Goal: Task Accomplishment & Management: Use online tool/utility

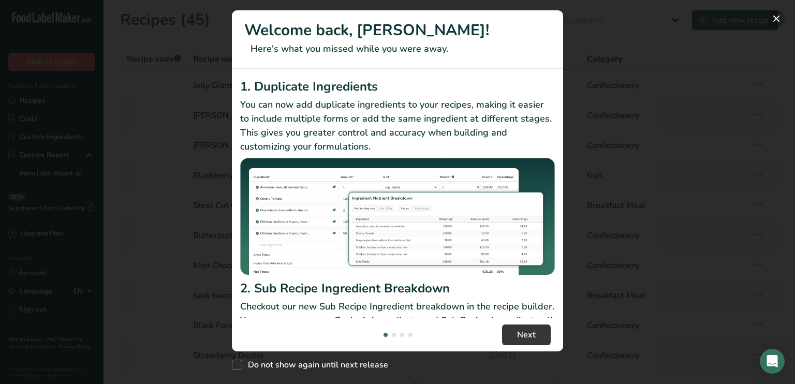
click at [780, 18] on button "New Features" at bounding box center [776, 18] width 17 height 17
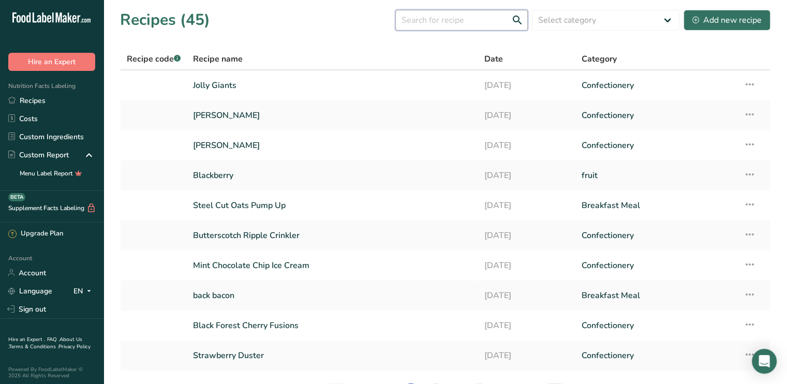
click at [437, 25] on input "text" at bounding box center [461, 20] width 132 height 21
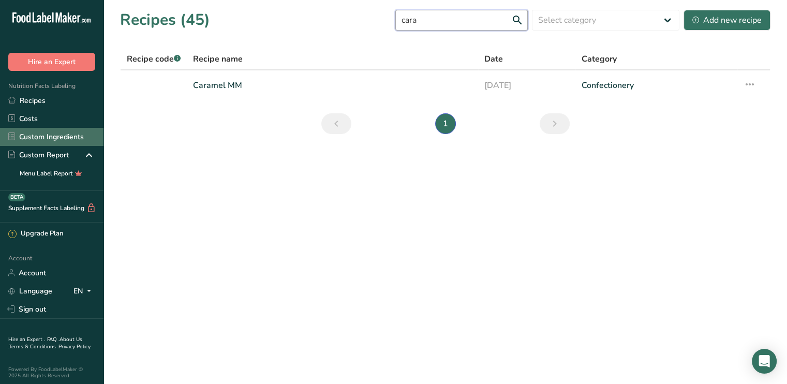
type input "cara"
click at [41, 141] on link "Custom Ingredients" at bounding box center [51, 137] width 103 height 18
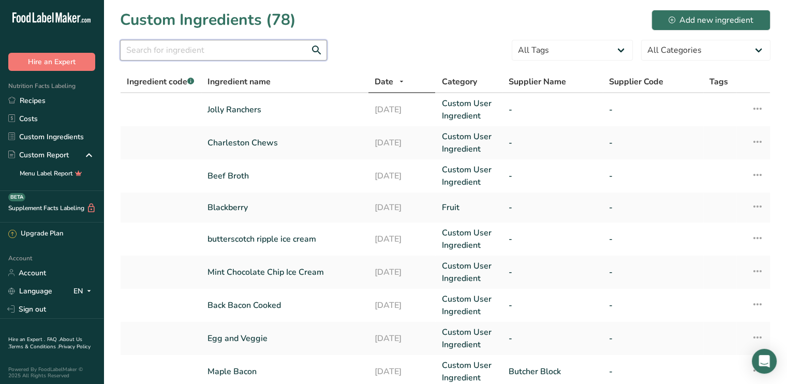
click at [225, 49] on input "text" at bounding box center [223, 50] width 207 height 21
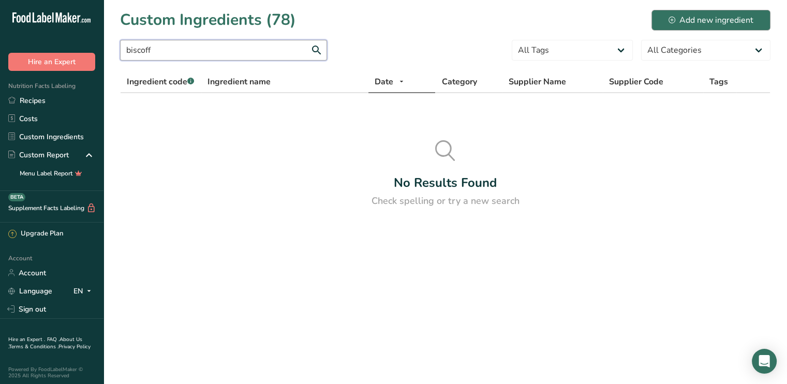
type input "biscoff"
click at [696, 20] on div "Add new ingredient" at bounding box center [710, 20] width 85 height 12
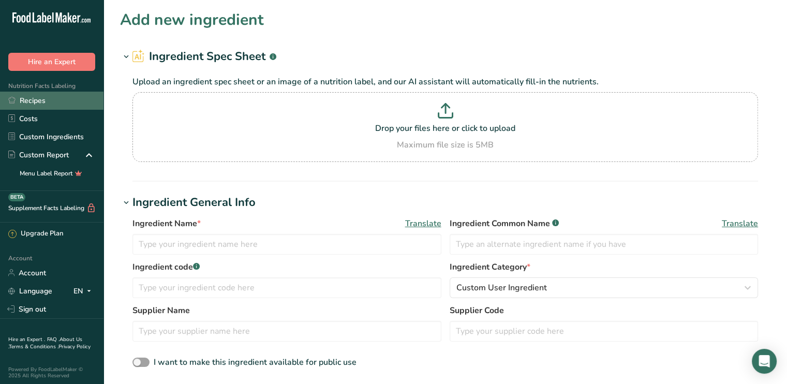
click at [34, 103] on link "Recipes" at bounding box center [51, 101] width 103 height 18
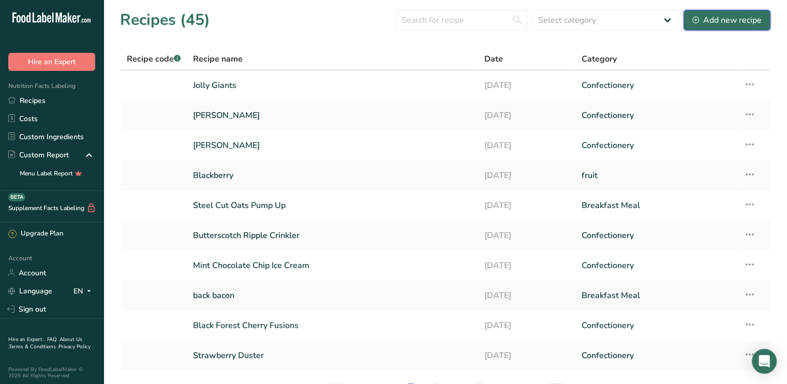
click at [704, 27] on button "Add new recipe" at bounding box center [726, 20] width 87 height 21
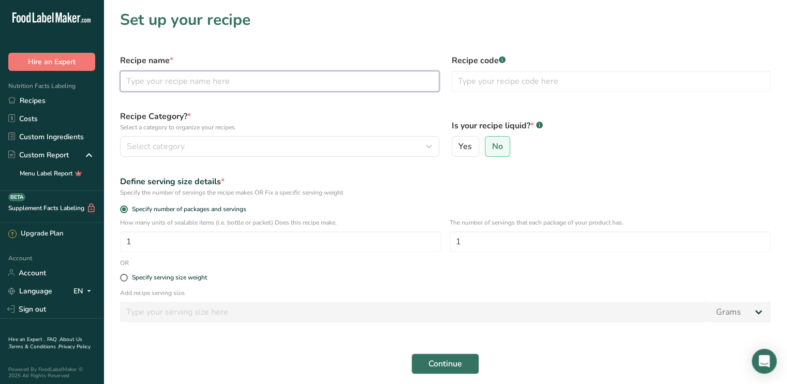
click at [365, 82] on input "text" at bounding box center [279, 81] width 319 height 21
type input "Caramel Conqueror"
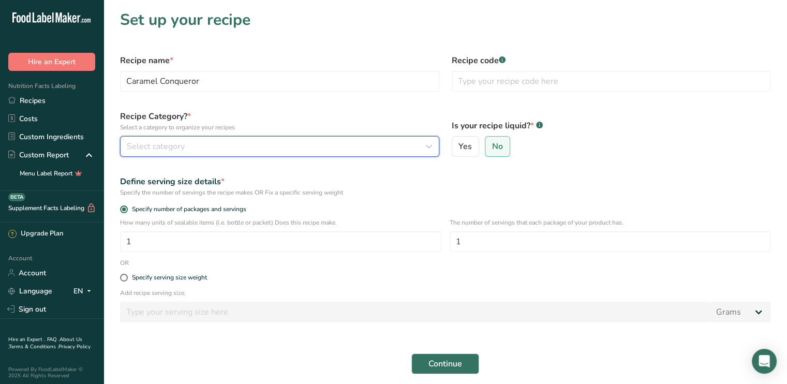
click at [240, 150] on div "Select category" at bounding box center [277, 146] width 300 height 12
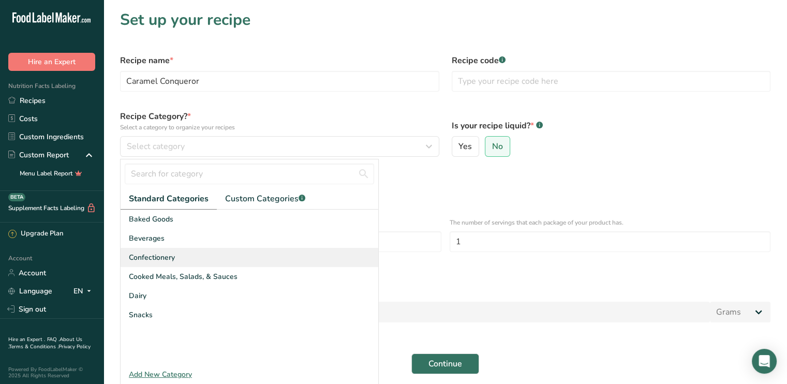
click at [155, 257] on span "Confectionery" at bounding box center [152, 257] width 46 height 11
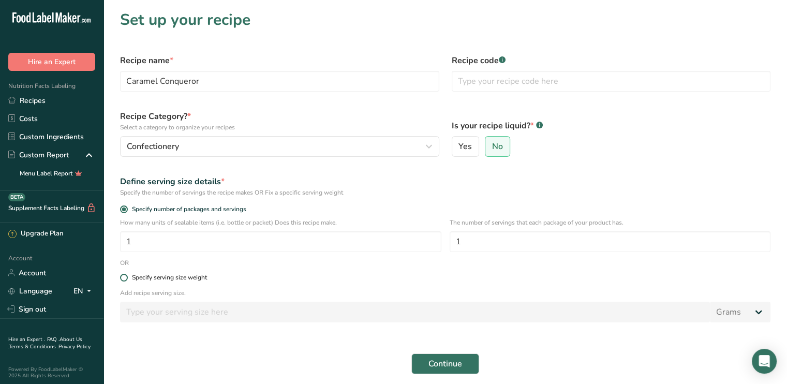
click at [122, 277] on span at bounding box center [124, 278] width 8 height 8
click at [122, 277] on input "Specify serving size weight" at bounding box center [123, 277] width 7 height 7
radio input "true"
radio input "false"
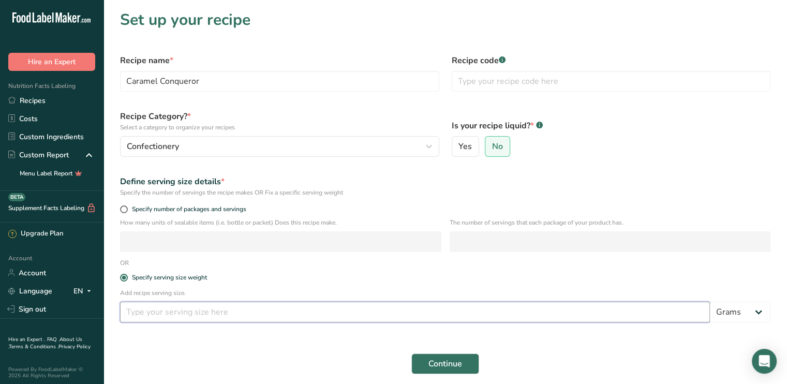
click at [147, 308] on input "number" at bounding box center [415, 312] width 590 height 21
type input "5"
type input "100"
click at [427, 361] on button "Continue" at bounding box center [445, 363] width 68 height 21
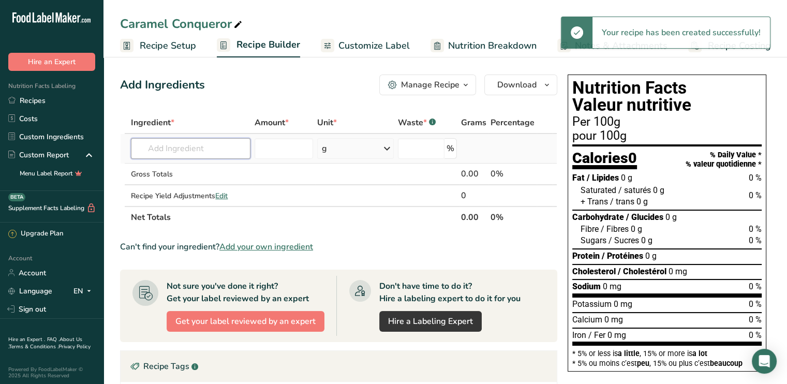
click at [147, 154] on input "text" at bounding box center [190, 148] width 119 height 21
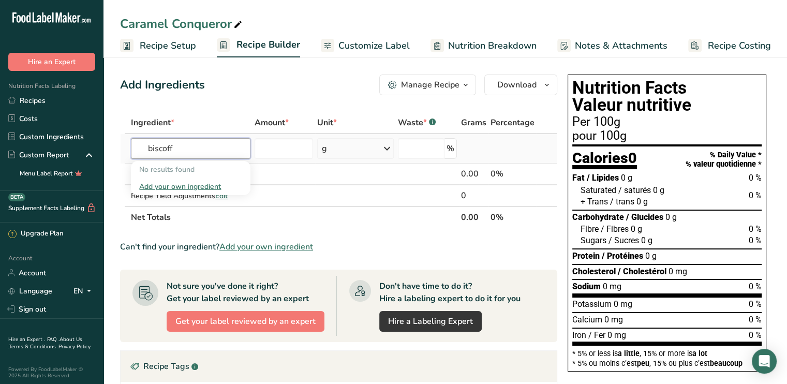
type input "biscoff"
click at [207, 185] on div "Add your own ingredient" at bounding box center [190, 186] width 102 height 11
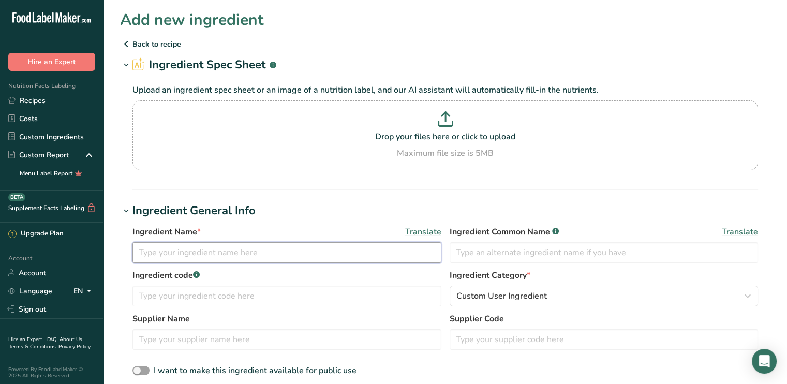
click at [153, 246] on input "text" at bounding box center [286, 252] width 309 height 21
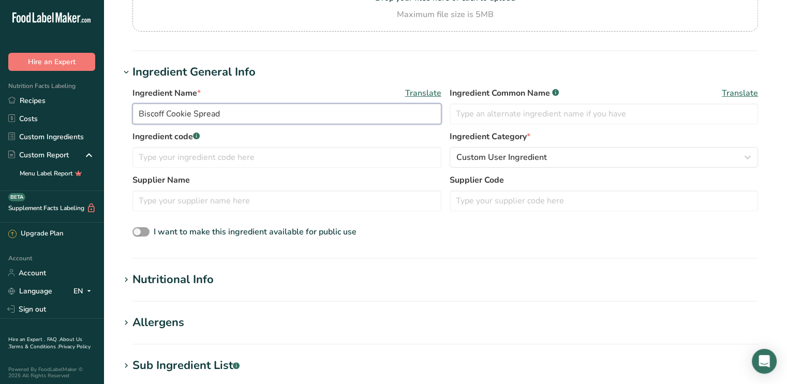
scroll to position [155, 0]
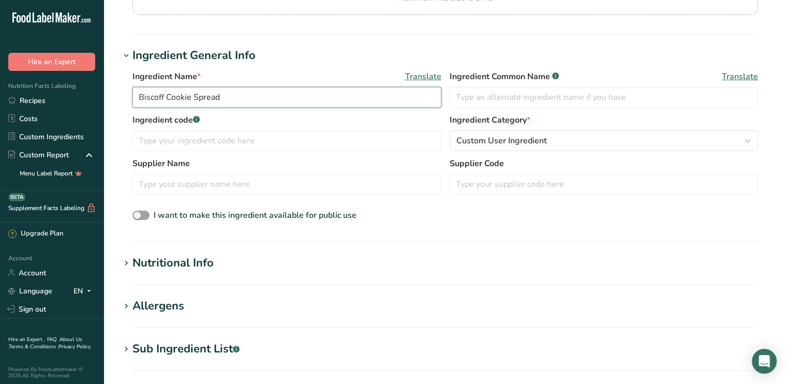
type input "Biscoff Cookie Spread"
click at [150, 264] on div "Nutritional Info" at bounding box center [172, 263] width 81 height 17
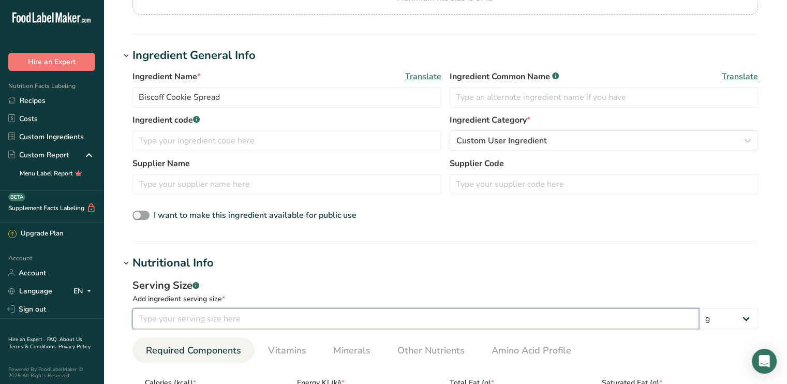
click at [186, 315] on input "number" at bounding box center [415, 318] width 566 height 21
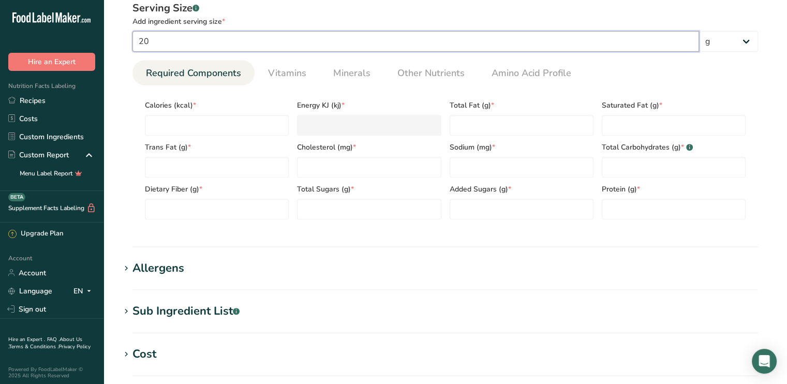
scroll to position [466, 0]
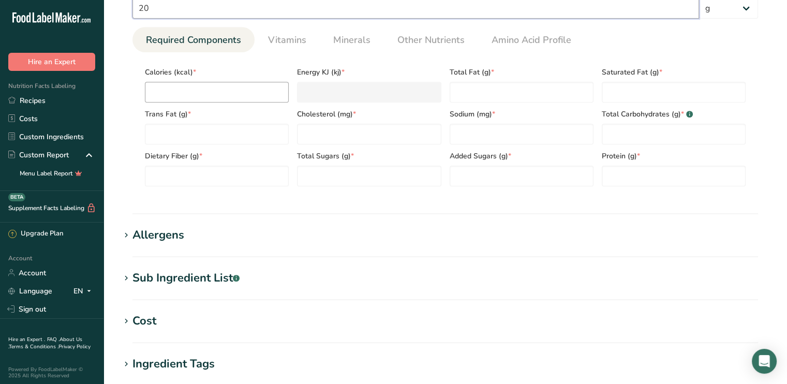
type input "20"
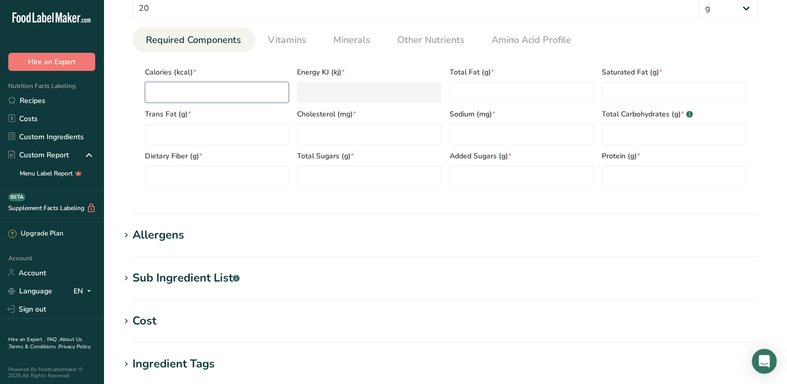
click at [157, 87] on input "number" at bounding box center [217, 92] width 144 height 21
type input "1"
type KJ "4.2"
type input "12"
type KJ "50.2"
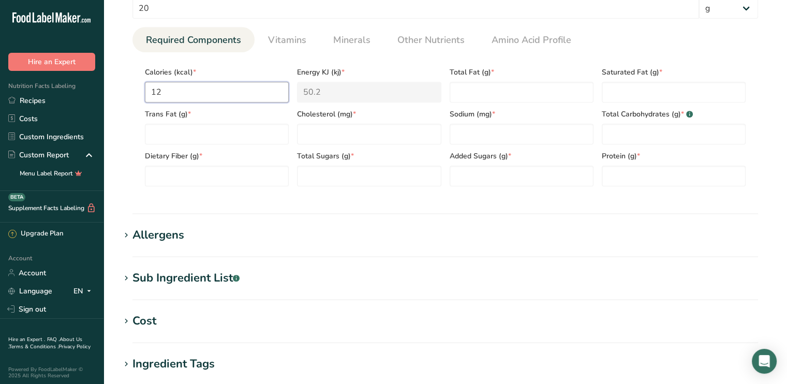
type input "120"
type KJ "502.1"
type input "120"
click at [479, 93] on Fat "number" at bounding box center [522, 92] width 144 height 21
type Fat "8"
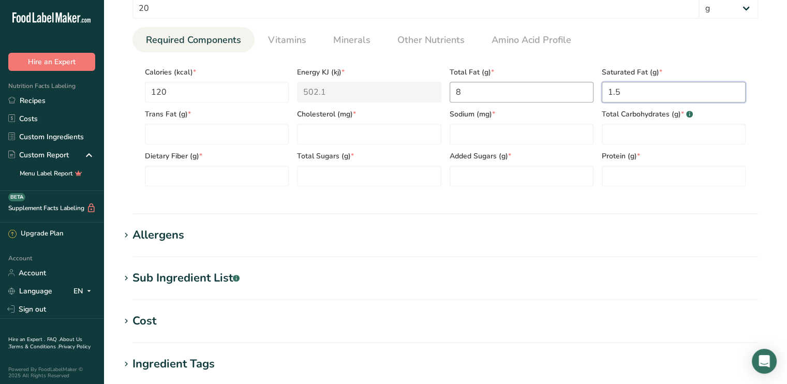
type Fat "1.5"
type Fat "0"
type input "0"
type input "40"
type Carbohydrates "11"
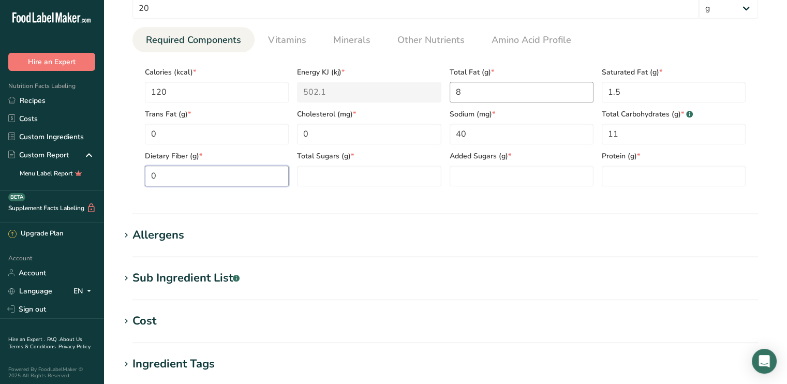
type Fiber "0"
type Sugars "7"
type Sugars "0"
type input "1"
click at [343, 37] on span "Minerals" at bounding box center [351, 40] width 37 height 14
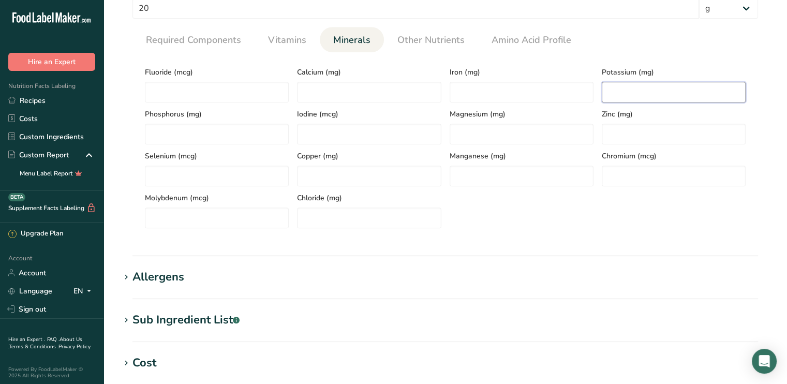
click at [636, 96] on input "number" at bounding box center [674, 92] width 144 height 21
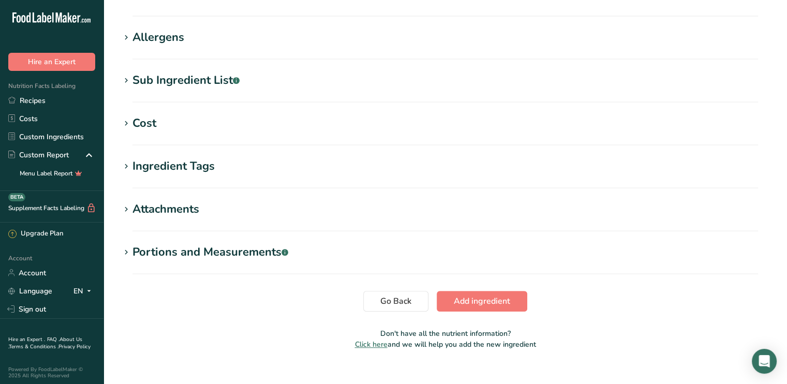
scroll to position [720, 0]
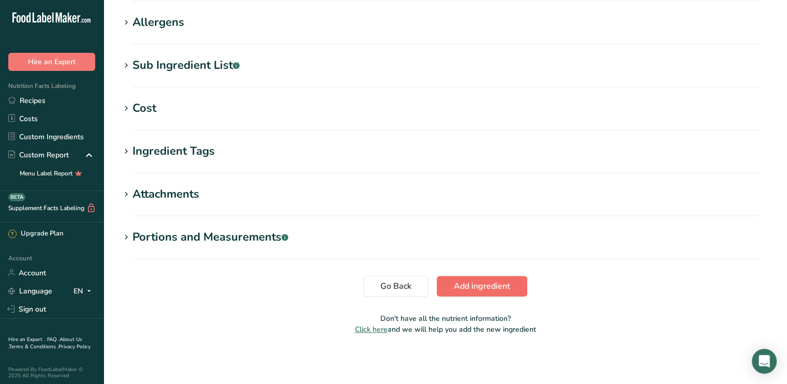
type input "10"
click at [482, 289] on span "Add ingredient" at bounding box center [482, 286] width 56 height 12
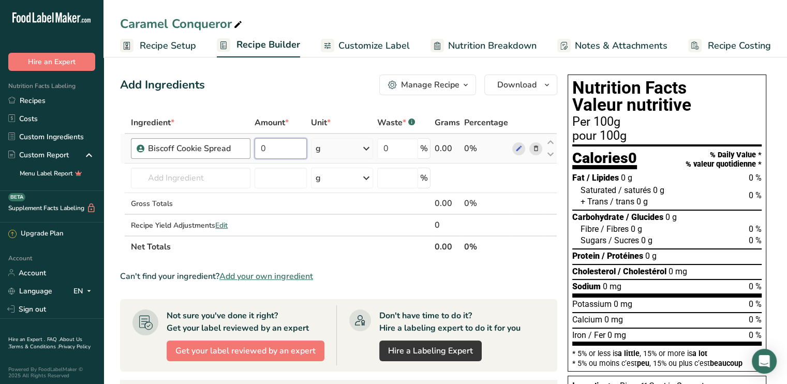
drag, startPoint x: 269, startPoint y: 148, endPoint x: 249, endPoint y: 151, distance: 19.8
click at [250, 150] on tr "Biscoff Cookie Spread 0 g Weight Units g kg mg See more Volume Units l mL fl oz…" at bounding box center [339, 148] width 436 height 29
type input "5"
type input "100"
click at [405, 263] on section "Ingredient * Amount * Unit * Waste * .a-a{fill:#347362;}.b-a{fill:#fff;} Grams …" at bounding box center [338, 341] width 437 height 458
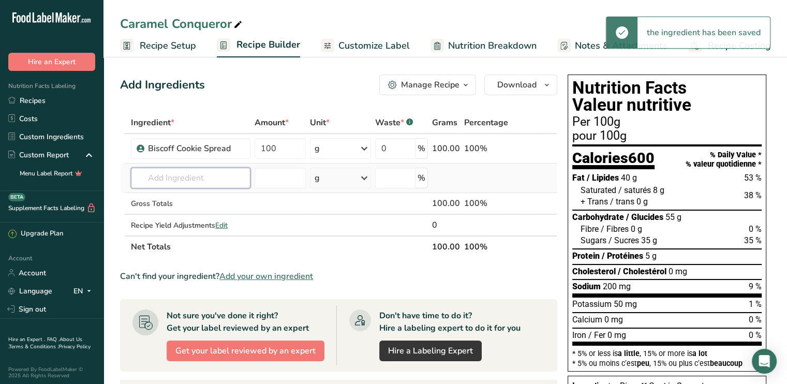
click at [165, 181] on input "text" at bounding box center [190, 178] width 119 height 21
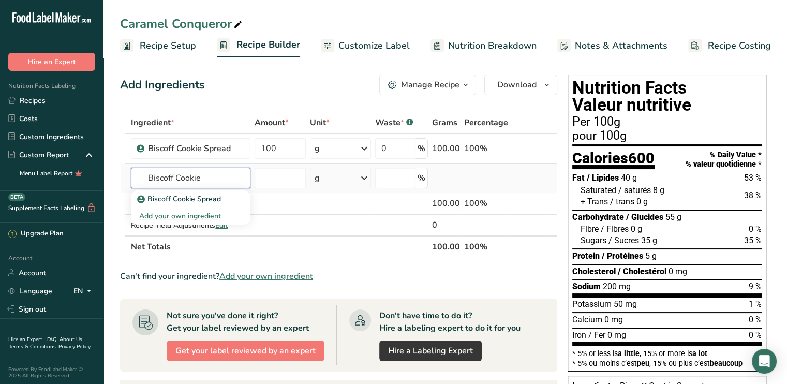
type input "Biscoff Cookie"
click at [159, 219] on div "Add your own ingredient" at bounding box center [190, 216] width 102 height 11
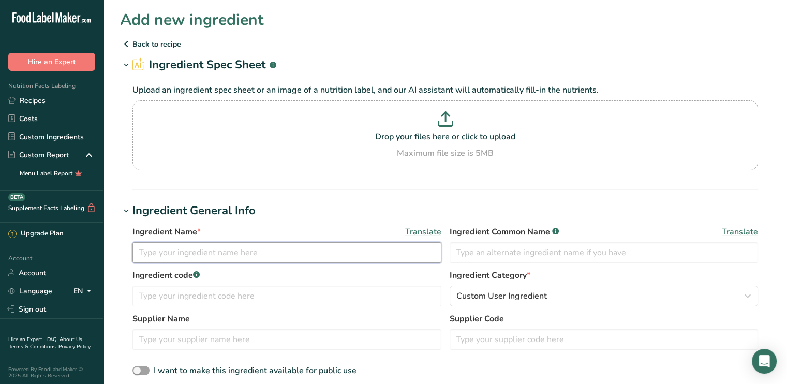
click at [150, 253] on input "text" at bounding box center [286, 252] width 309 height 21
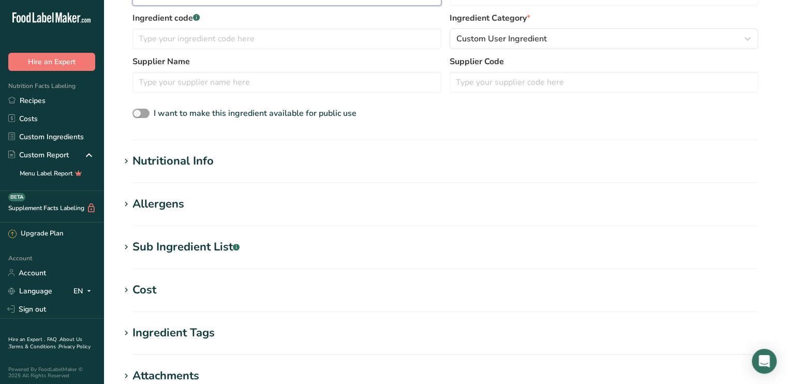
scroll to position [259, 0]
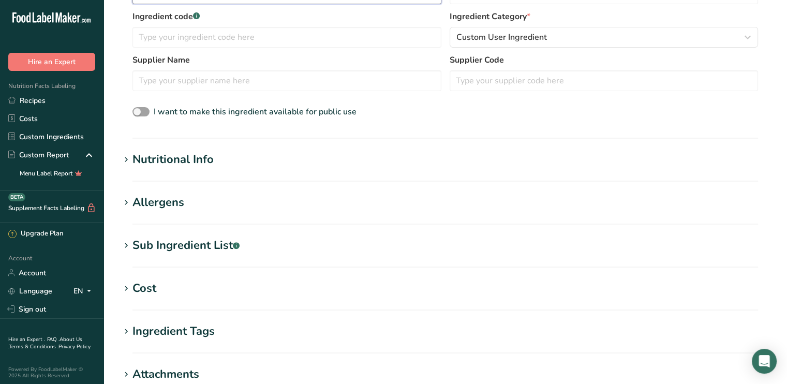
type input "Biscoff Cookie"
click at [189, 153] on div "Nutritional Info" at bounding box center [172, 159] width 81 height 17
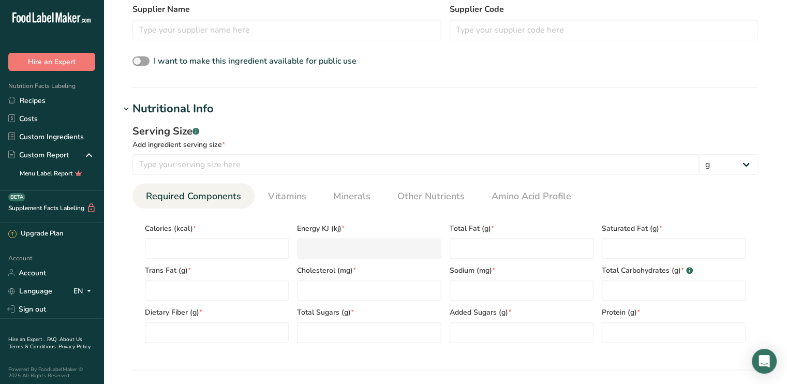
scroll to position [310, 0]
click at [169, 162] on input "number" at bounding box center [415, 163] width 566 height 21
type input "31"
click at [174, 245] on input "number" at bounding box center [217, 247] width 144 height 21
type input "1"
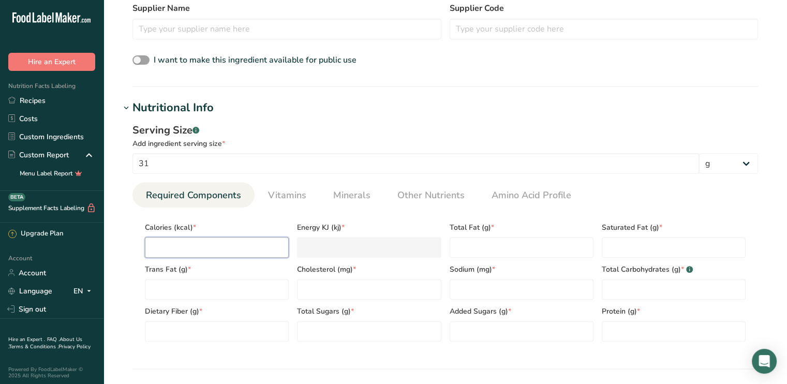
type KJ "4.2"
type input "15"
type KJ "62.8"
type input "150"
type KJ "627.6"
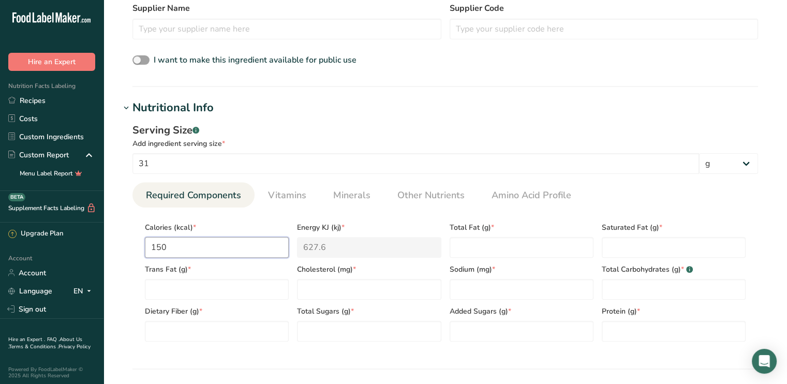
type input "150"
type Fat "6"
type Fat "2.5"
type Fat "0"
type input "0"
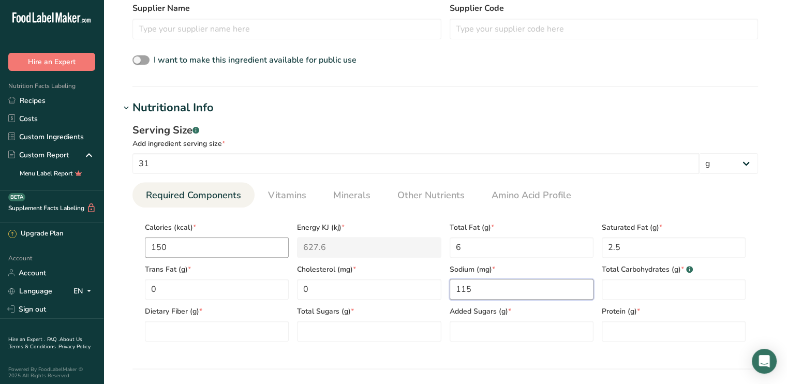
type input "115"
type Carbohydrates "23"
type Fiber "0"
type Sugars "12"
type Sugars "0"
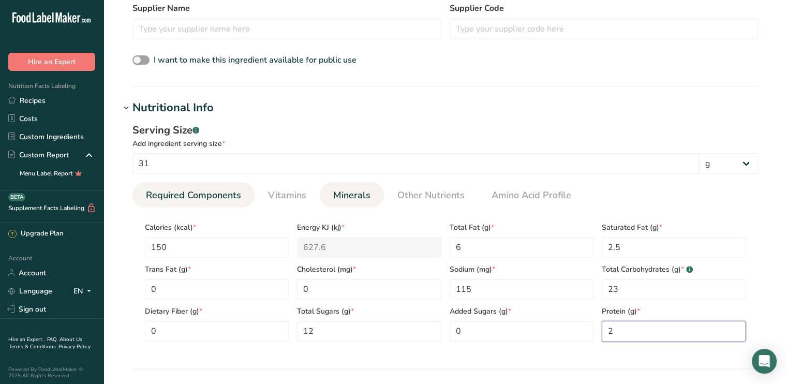
type input "2"
click at [356, 196] on span "Minerals" at bounding box center [351, 195] width 37 height 14
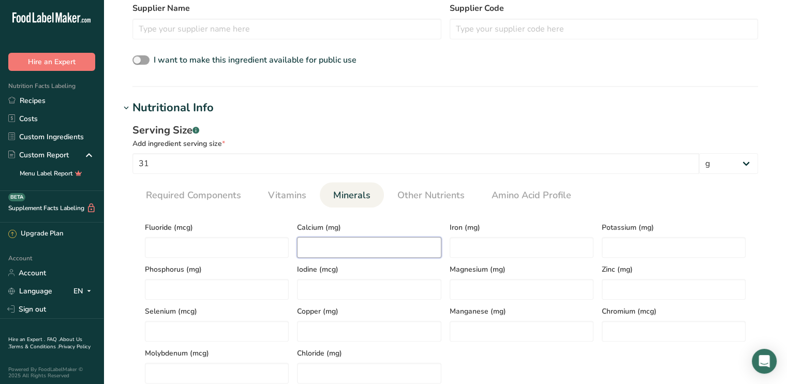
click at [331, 248] on input "number" at bounding box center [369, 247] width 144 height 21
type input "10"
click at [469, 247] on input "3" at bounding box center [522, 247] width 144 height 21
type input "0.3"
click at [633, 253] on input "number" at bounding box center [674, 247] width 144 height 21
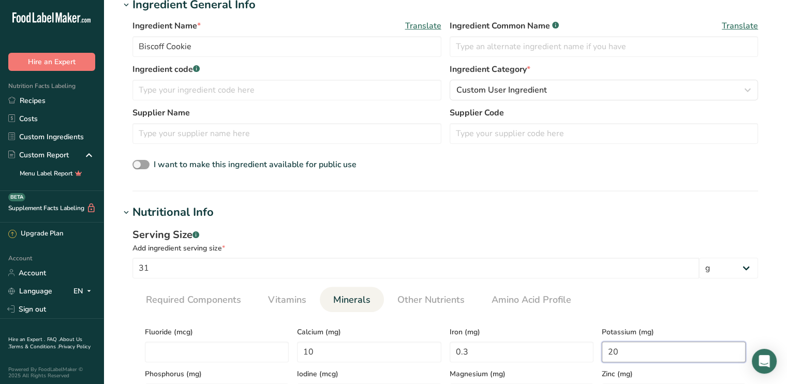
scroll to position [0, 0]
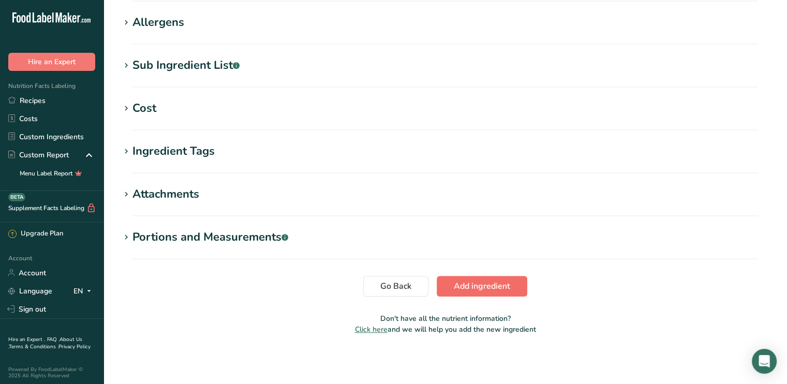
type input "20"
click at [497, 288] on span "Add ingredient" at bounding box center [482, 286] width 56 height 12
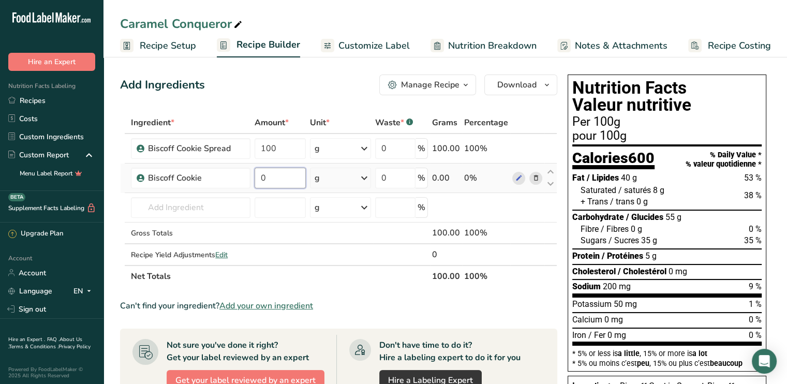
click at [270, 176] on input "0" at bounding box center [280, 178] width 51 height 21
drag, startPoint x: 270, startPoint y: 176, endPoint x: 261, endPoint y: 179, distance: 9.7
click at [261, 179] on input "0" at bounding box center [280, 178] width 51 height 21
type input "0"
type input "30"
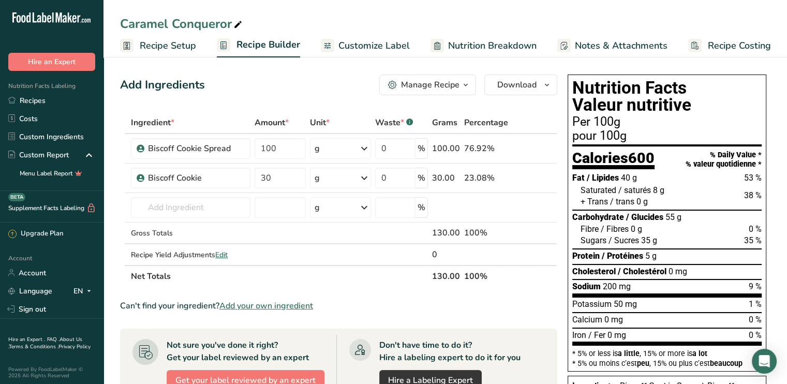
click at [547, 296] on section "Ingredient * Amount * Unit * Waste * .a-a{fill:#347362;}.b-a{fill:#fff;} Grams …" at bounding box center [338, 356] width 437 height 488
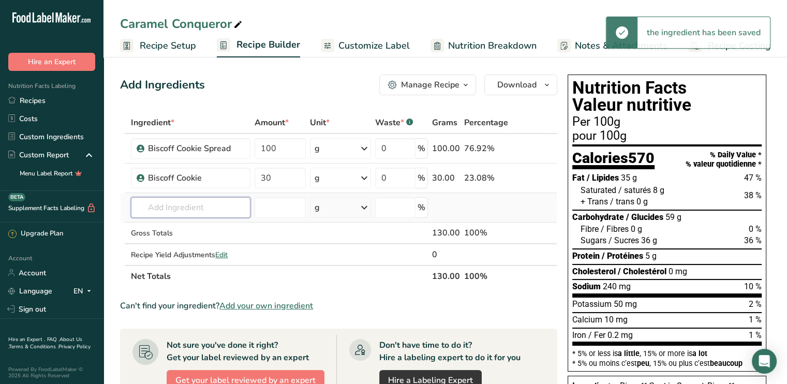
click at [166, 208] on input "text" at bounding box center [190, 207] width 119 height 21
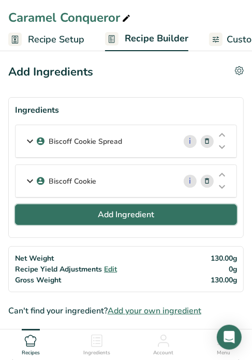
click at [125, 215] on span "Add Ingredient" at bounding box center [126, 214] width 56 height 12
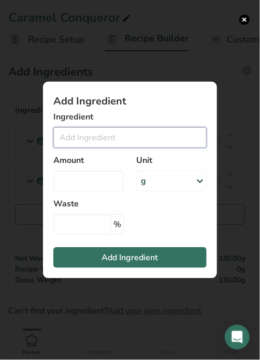
click at [74, 136] on input "Add ingredient modal" at bounding box center [129, 137] width 153 height 21
type input "B"
type input "j"
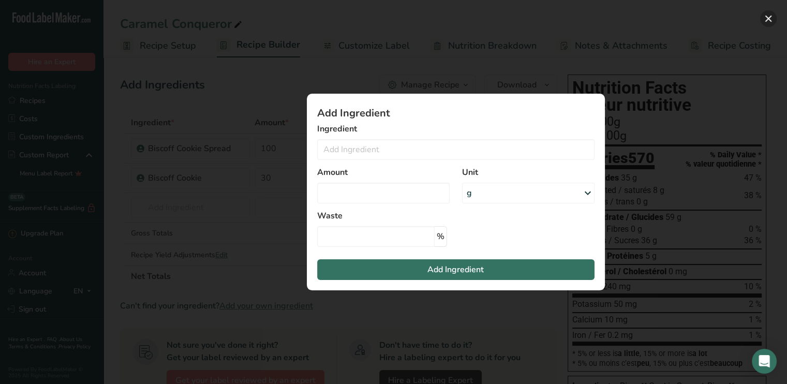
click at [766, 20] on button "Add ingredient modal" at bounding box center [768, 18] width 17 height 17
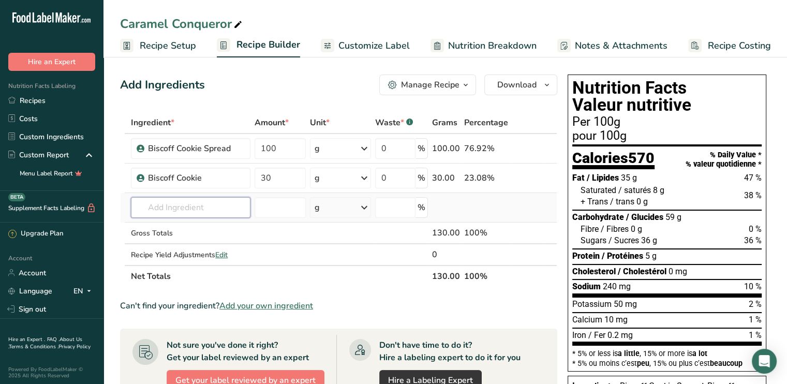
click at [155, 211] on input "text" at bounding box center [190, 207] width 119 height 21
type input "Belcolade milk chocolate"
click at [163, 238] on div "Add your own ingredient" at bounding box center [190, 245] width 119 height 17
click at [163, 249] on div "Add your own ingredient" at bounding box center [190, 245] width 102 height 11
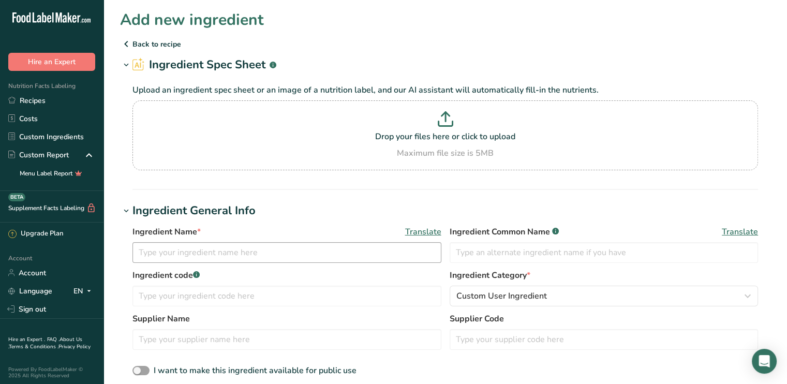
click at [159, 250] on input "text" at bounding box center [286, 252] width 309 height 21
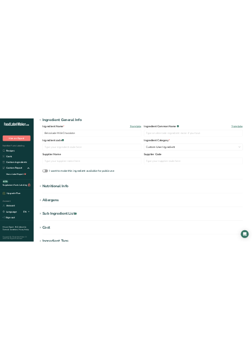
scroll to position [207, 0]
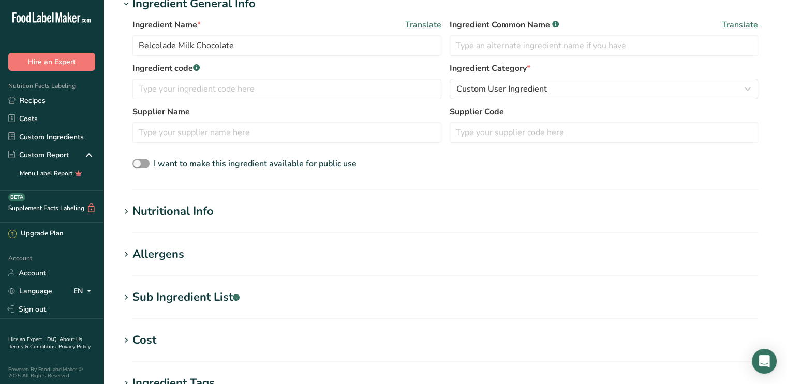
type input "Belcolade Milk Chocolate"
click at [182, 214] on div "Nutritional Info" at bounding box center [172, 211] width 81 height 17
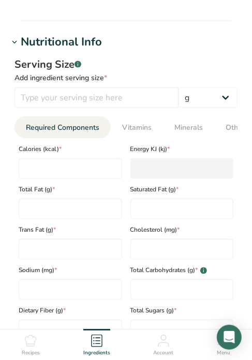
scroll to position [517, 0]
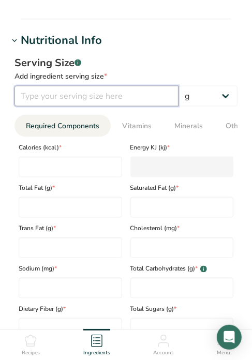
click at [48, 99] on input "number" at bounding box center [96, 96] width 164 height 21
drag, startPoint x: 42, startPoint y: 92, endPoint x: 7, endPoint y: 99, distance: 36.3
click at [7, 99] on section "Add new ingredient Back to recipe Ingredient Spec Sheet .a-a{fill:#347362;}.b-a…" at bounding box center [126, 116] width 252 height 1266
type input "100"
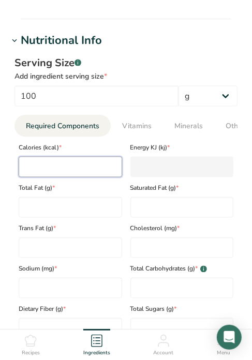
click at [24, 170] on input "number" at bounding box center [70, 167] width 103 height 21
type input "5"
type KJ "20.9"
type input "55"
type KJ "230.1"
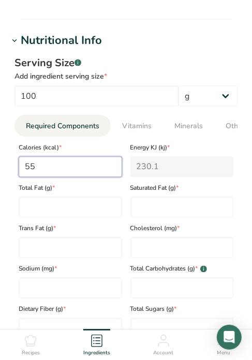
type input "559"
type KJ "2338.9"
type input "559"
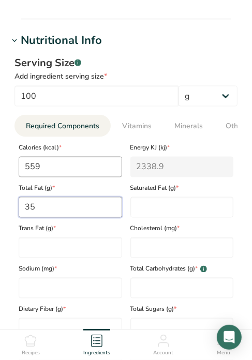
type Fat "35"
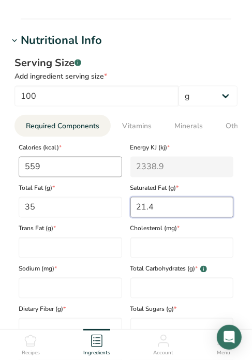
type Fat "21.4"
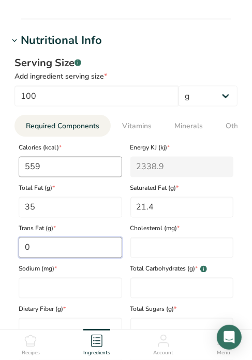
type Fat "0"
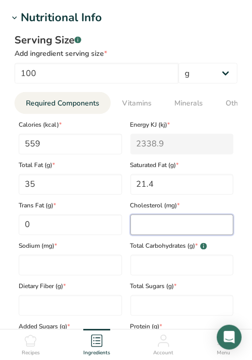
scroll to position [569, 0]
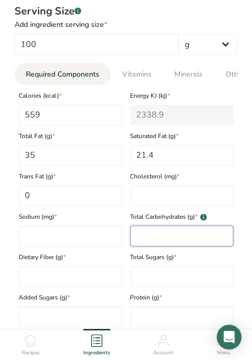
click at [155, 240] on Carbohydrates "number" at bounding box center [181, 236] width 103 height 21
type Carbohydrates "55"
type Fiber "2"
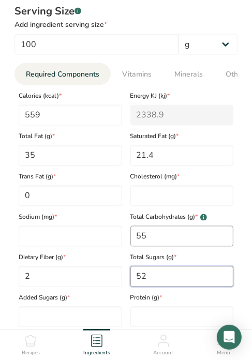
type Sugars "52"
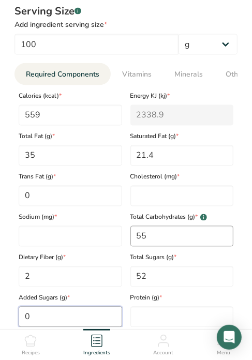
type Sugars "0"
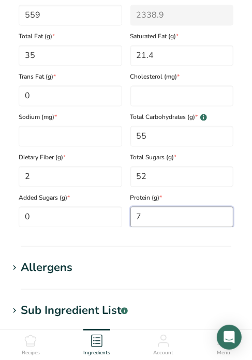
scroll to position [673, 0]
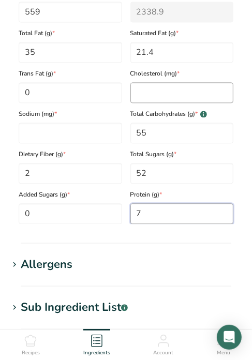
type input "7"
click at [143, 101] on input "number" at bounding box center [181, 92] width 103 height 21
type input "0"
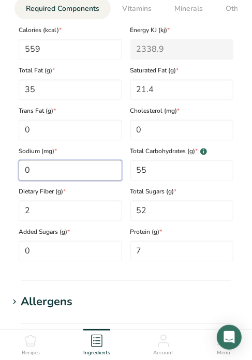
scroll to position [517, 0]
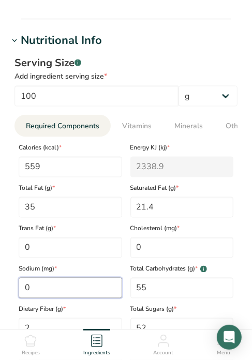
type input "0"
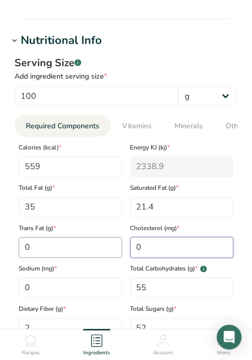
drag, startPoint x: 135, startPoint y: 251, endPoint x: 120, endPoint y: 250, distance: 14.5
click at [120, 250] on div "Calories (kcal) * 559 Energy KJ (kj) * 2338.9 Total Fat (g) * 35 Saturated Fat …" at bounding box center [125, 258] width 223 height 242
type input "22.9"
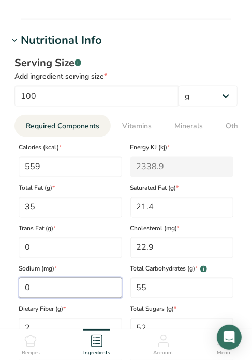
drag, startPoint x: 42, startPoint y: 285, endPoint x: 33, endPoint y: 290, distance: 10.7
click at [39, 287] on input "0" at bounding box center [70, 288] width 103 height 21
drag, startPoint x: 26, startPoint y: 292, endPoint x: 20, endPoint y: 292, distance: 5.7
click at [20, 292] on input "0" at bounding box center [70, 288] width 103 height 21
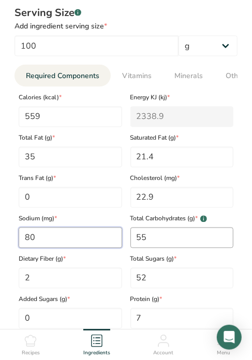
scroll to position [569, 0]
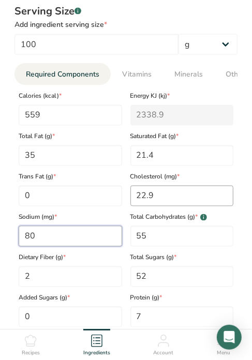
type input "80"
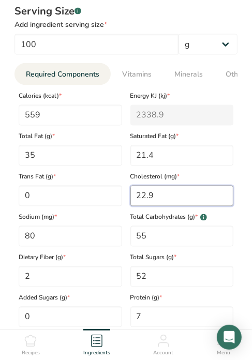
drag, startPoint x: 158, startPoint y: 195, endPoint x: 122, endPoint y: 204, distance: 36.9
click at [122, 204] on div "Calories (kcal) * 559 Energy KJ (kj) * 2338.9 Total Fat (g) * 35 Saturated Fat …" at bounding box center [125, 206] width 223 height 242
type input "23"
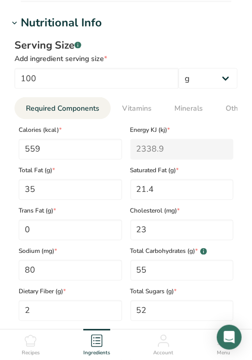
scroll to position [414, 0]
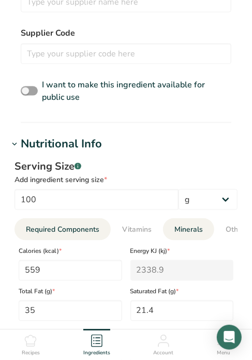
drag, startPoint x: 186, startPoint y: 230, endPoint x: 187, endPoint y: 225, distance: 5.3
click at [186, 230] on span "Minerals" at bounding box center [188, 230] width 28 height 11
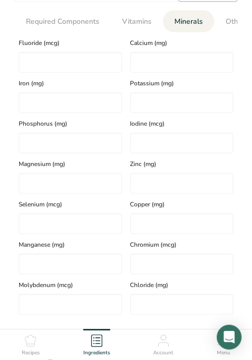
scroll to position [621, 0]
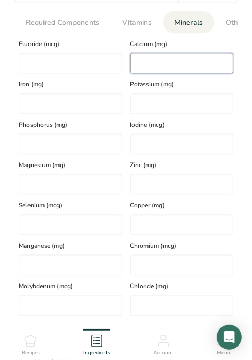
click at [156, 66] on input "number" at bounding box center [181, 63] width 103 height 21
type input "54"
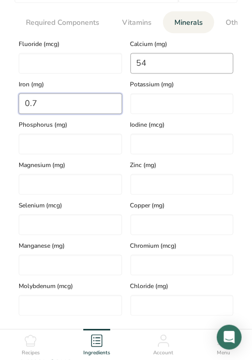
type input "0.7"
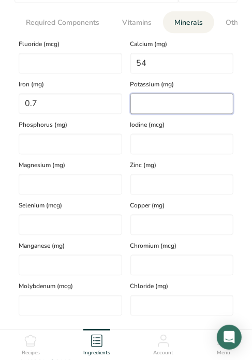
click at [141, 103] on input "number" at bounding box center [181, 104] width 103 height 21
type input "372"
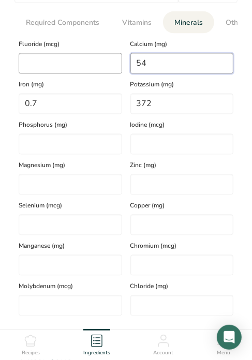
drag, startPoint x: 156, startPoint y: 67, endPoint x: 107, endPoint y: 70, distance: 49.2
click at [107, 70] on div "Fluoride (mcg) Calcium (mg) 54 Iron (mg) 0.7 Potassium (mg) 372 Phosphorus (mg)…" at bounding box center [125, 175] width 223 height 282
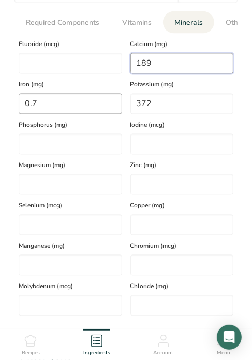
type input "189"
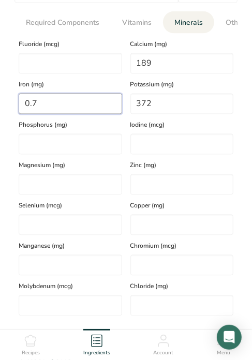
drag, startPoint x: 42, startPoint y: 105, endPoint x: 14, endPoint y: 115, distance: 29.8
click at [14, 114] on div "Iron (mg) 0.7" at bounding box center [70, 94] width 112 height 40
type input "2"
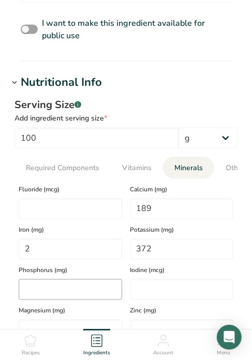
scroll to position [466, 0]
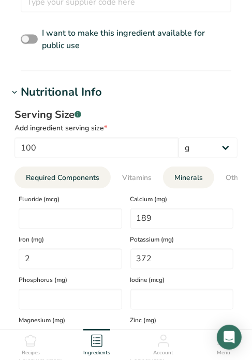
click at [62, 165] on div "Serving Size .a-a{fill:#347362;}.b-a{fill:#fff;} Add ingredient serving size * …" at bounding box center [125, 289] width 235 height 377
click at [61, 178] on span "Required Components" at bounding box center [62, 178] width 73 height 11
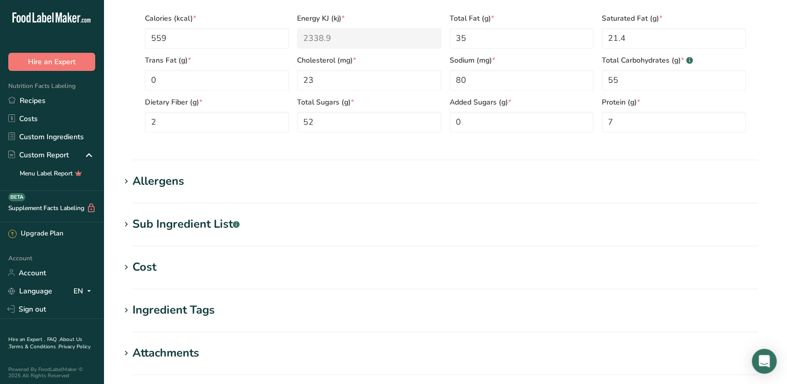
scroll to position [679, 0]
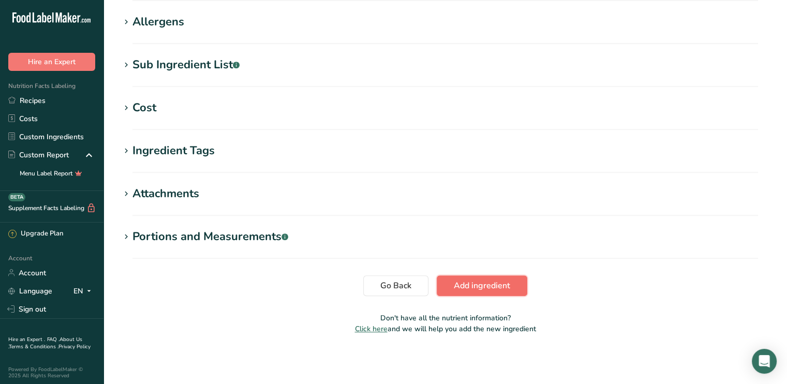
click at [480, 286] on span "Add ingredient" at bounding box center [482, 285] width 56 height 12
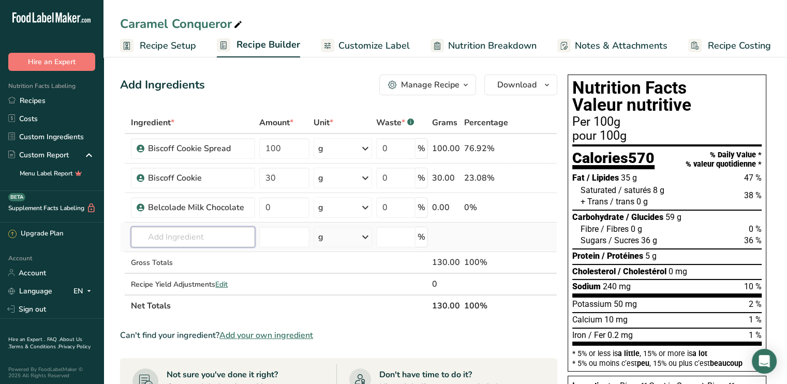
click at [150, 241] on input "text" at bounding box center [193, 237] width 124 height 21
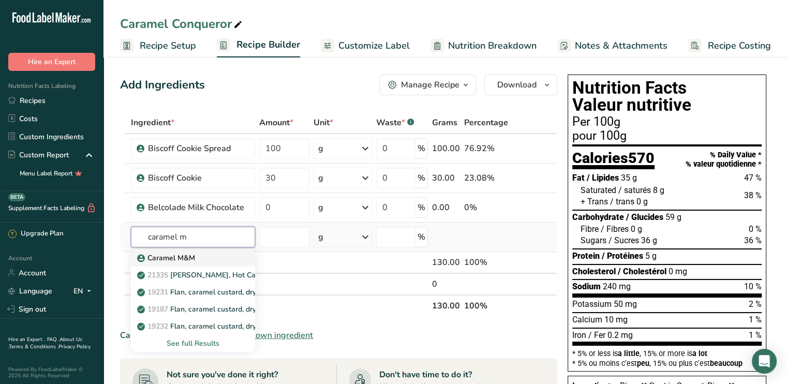
type input "caramel m"
click at [173, 254] on p "Caramel M&M" at bounding box center [167, 257] width 56 height 11
type input "Caramel M&M"
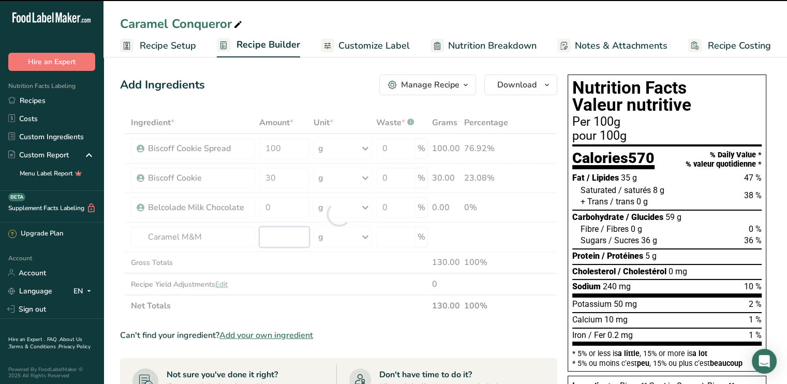
click at [269, 235] on input "number" at bounding box center [284, 237] width 50 height 21
type input "0"
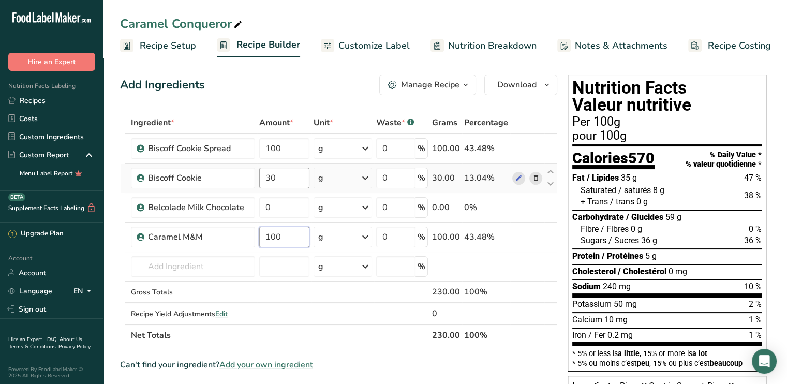
type input "100"
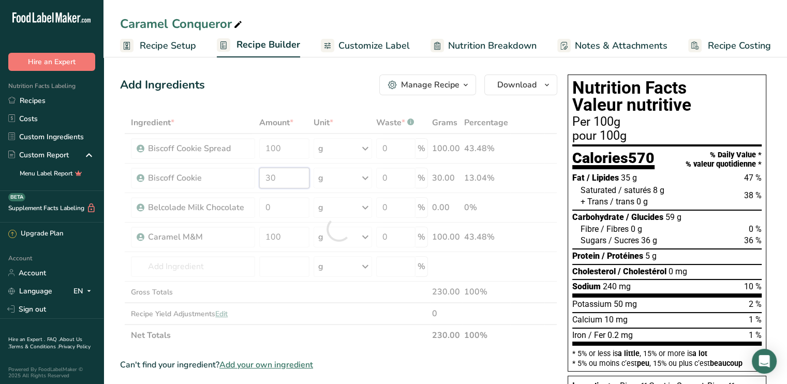
drag, startPoint x: 275, startPoint y: 180, endPoint x: 253, endPoint y: 185, distance: 22.8
click at [253, 185] on div "Ingredient * Amount * Unit * Waste * .a-a{fill:#347362;}.b-a{fill:#fff;} Grams …" at bounding box center [338, 229] width 437 height 234
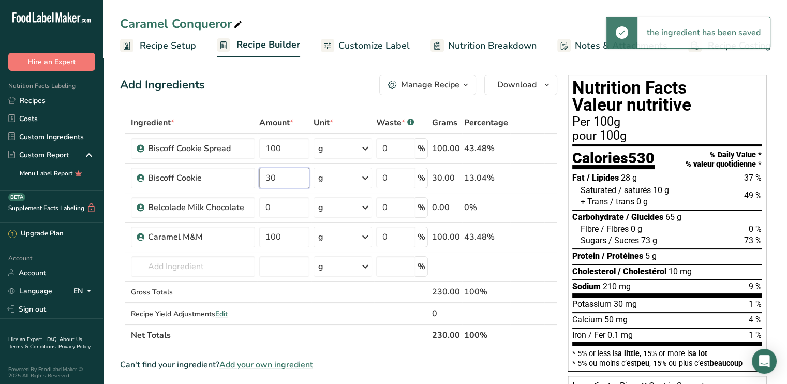
type input "3"
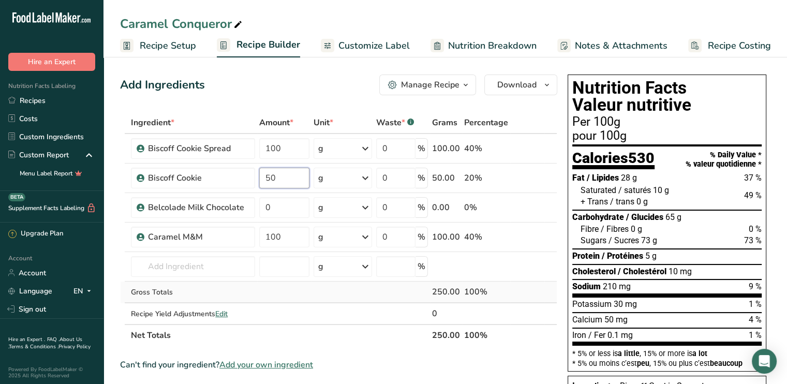
type input "50"
click at [343, 290] on div "Ingredient * Amount * Unit * Waste * .a-a{fill:#347362;}.b-a{fill:#fff;} Grams …" at bounding box center [338, 229] width 437 height 234
drag, startPoint x: 271, startPoint y: 207, endPoint x: 257, endPoint y: 208, distance: 14.6
click at [257, 208] on td "0" at bounding box center [284, 207] width 54 height 29
click at [286, 97] on div "Add Ingredients Manage Recipe Delete Recipe Duplicate Recipe Scale Recipe Save …" at bounding box center [341, 372] width 443 height 605
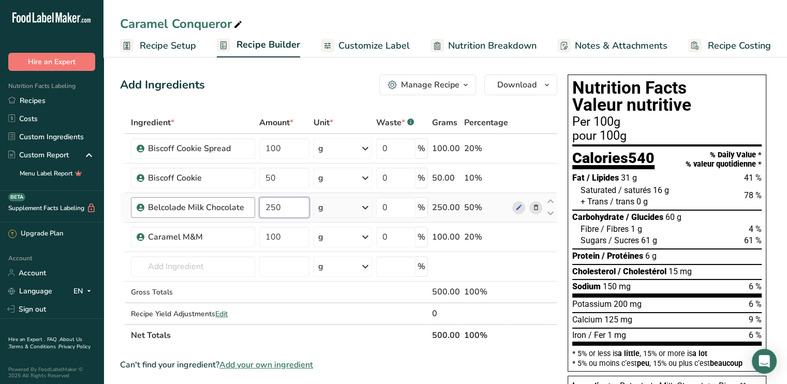
drag, startPoint x: 282, startPoint y: 210, endPoint x: 251, endPoint y: 208, distance: 31.1
click at [251, 208] on tr "Belcolade Milk Chocolate 250 g Weight Units g kg mg See more Volume Units l mL …" at bounding box center [339, 207] width 436 height 29
type input "300"
click at [421, 367] on div "Can't find your ingredient? Add your own ingredient" at bounding box center [338, 364] width 437 height 12
click at [281, 237] on input "100" at bounding box center [284, 237] width 50 height 21
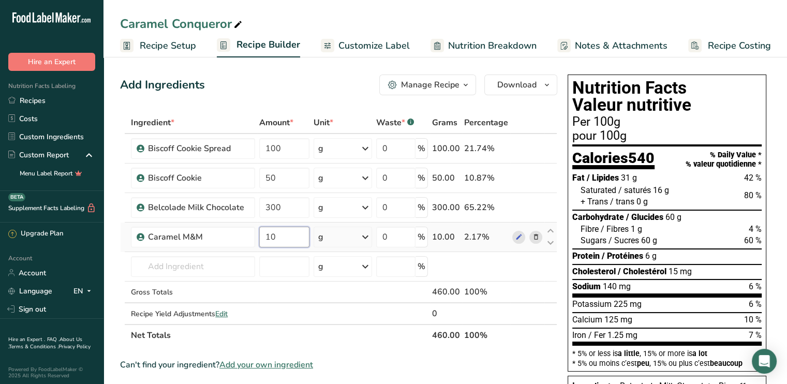
type input "1"
type input "75"
click at [277, 296] on div "Ingredient * Amount * Unit * Waste * .a-a{fill:#347362;}.b-a{fill:#fff;} Grams …" at bounding box center [338, 229] width 437 height 234
drag, startPoint x: 280, startPoint y: 141, endPoint x: 230, endPoint y: 142, distance: 49.7
click at [230, 142] on tr "Biscoff Cookie Spread 100 g Weight Units g kg mg See more Volume Units l mL fl …" at bounding box center [339, 148] width 436 height 29
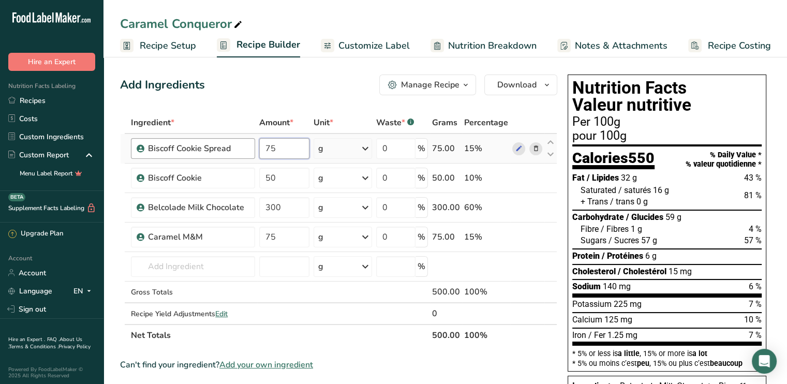
type input "75"
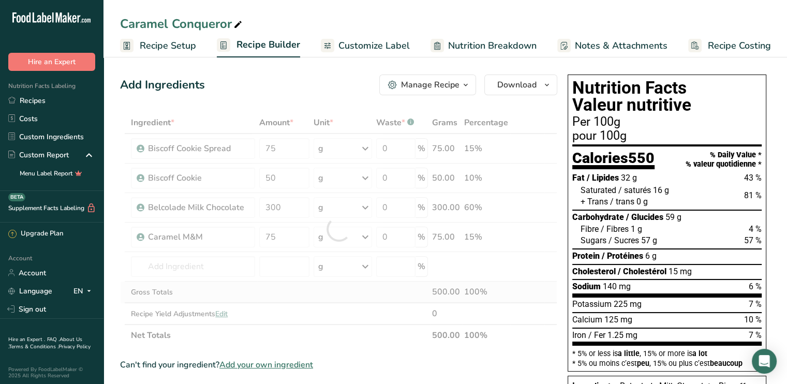
click at [294, 293] on div "Ingredient * Amount * Unit * Waste * .a-a{fill:#347362;}.b-a{fill:#fff;} Grams …" at bounding box center [338, 229] width 437 height 234
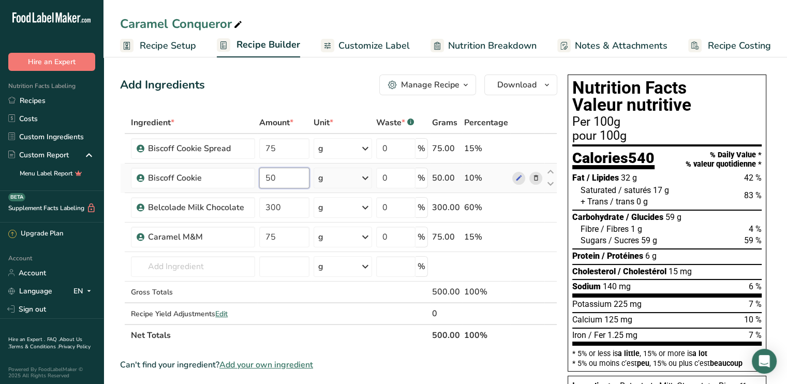
drag, startPoint x: 274, startPoint y: 176, endPoint x: 256, endPoint y: 181, distance: 18.7
click at [256, 181] on tr "Biscoff Cookie 50 g Weight Units g kg mg See more Volume Units l mL fl oz See m…" at bounding box center [339, 177] width 436 height 29
type input "35"
click at [321, 88] on div "Add Ingredients Manage Recipe Delete Recipe Duplicate Recipe Scale Recipe Save …" at bounding box center [338, 84] width 437 height 21
drag, startPoint x: 276, startPoint y: 149, endPoint x: 268, endPoint y: 148, distance: 7.8
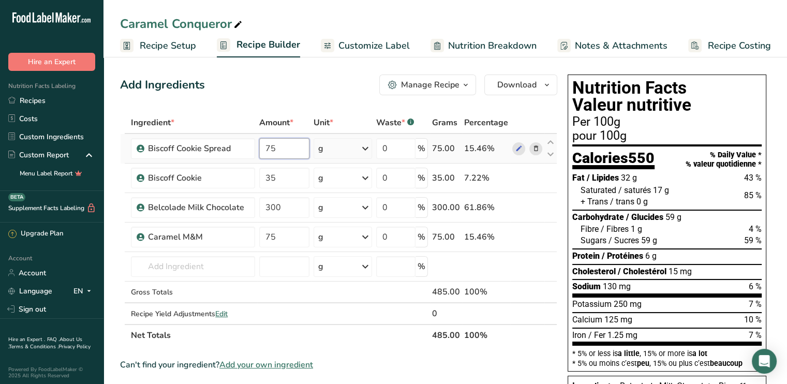
click at [267, 148] on input "75" at bounding box center [284, 148] width 50 height 21
click at [326, 92] on div "Add Ingredients Manage Recipe Delete Recipe Duplicate Recipe Scale Recipe Save …" at bounding box center [338, 84] width 437 height 21
click at [187, 52] on link "Recipe Setup" at bounding box center [158, 45] width 76 height 23
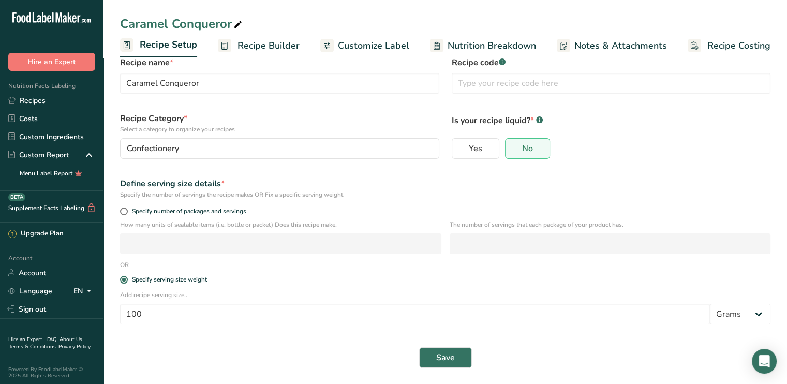
scroll to position [25, 0]
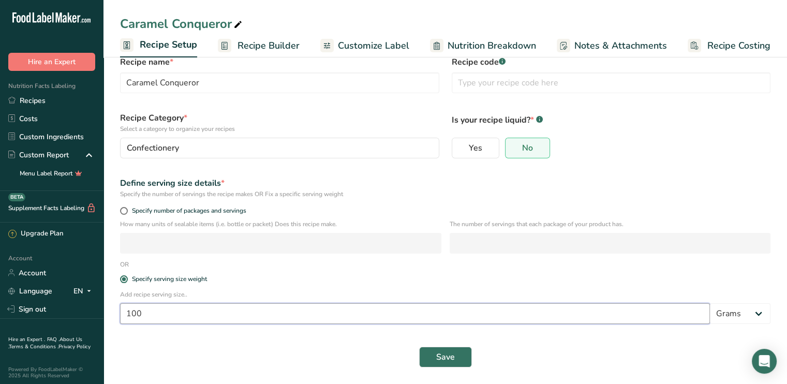
drag, startPoint x: 153, startPoint y: 316, endPoint x: 94, endPoint y: 319, distance: 59.1
click at [94, 319] on div ".a-20{fill:#fff;} Hire an Expert Nutrition Facts Labeling Recipes Costs Custom …" at bounding box center [393, 179] width 787 height 409
type input "550"
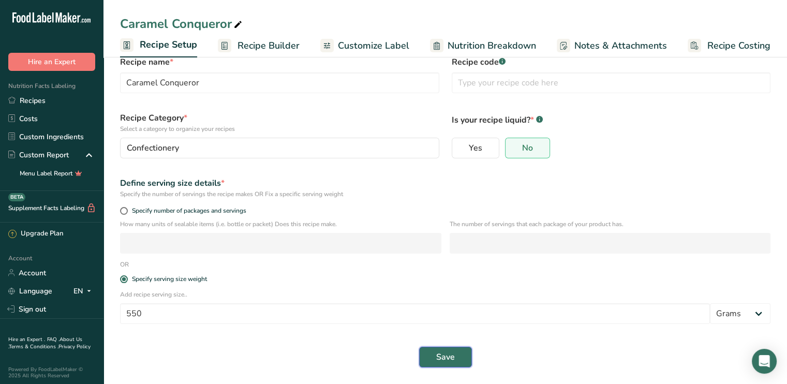
click at [466, 361] on button "Save" at bounding box center [445, 357] width 53 height 21
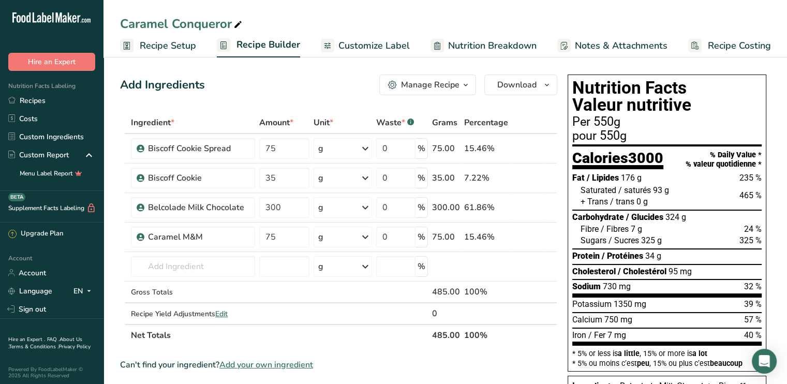
click at [189, 43] on span "Recipe Setup" at bounding box center [168, 46] width 56 height 14
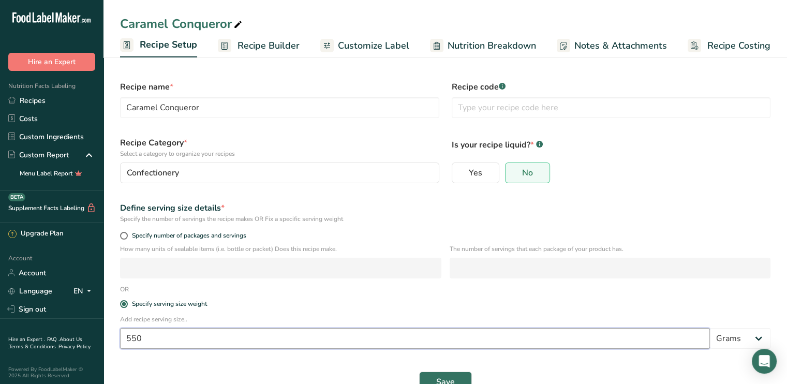
drag, startPoint x: 143, startPoint y: 336, endPoint x: 125, endPoint y: 338, distance: 17.8
click at [125, 338] on input "550" at bounding box center [415, 338] width 590 height 21
type input "100"
click at [461, 378] on button "Save" at bounding box center [445, 381] width 53 height 21
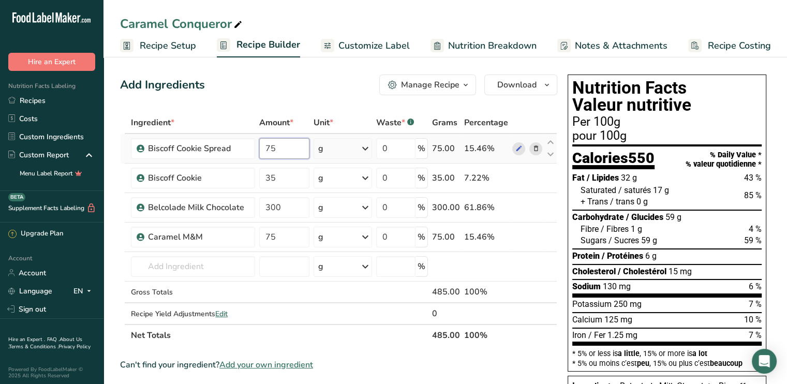
drag, startPoint x: 275, startPoint y: 150, endPoint x: 263, endPoint y: 149, distance: 11.9
click at [263, 149] on input "75" at bounding box center [284, 148] width 50 height 21
type input "100"
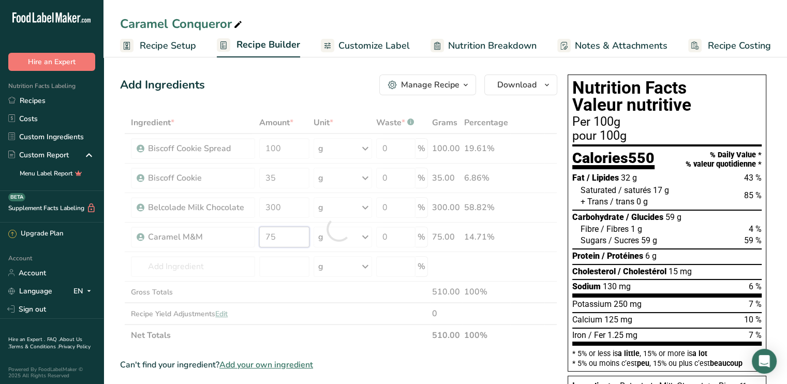
drag, startPoint x: 279, startPoint y: 232, endPoint x: 260, endPoint y: 242, distance: 22.0
click at [260, 242] on div "Ingredient * Amount * Unit * Waste * .a-a{fill:#347362;}.b-a{fill:#fff;} Grams …" at bounding box center [338, 229] width 437 height 234
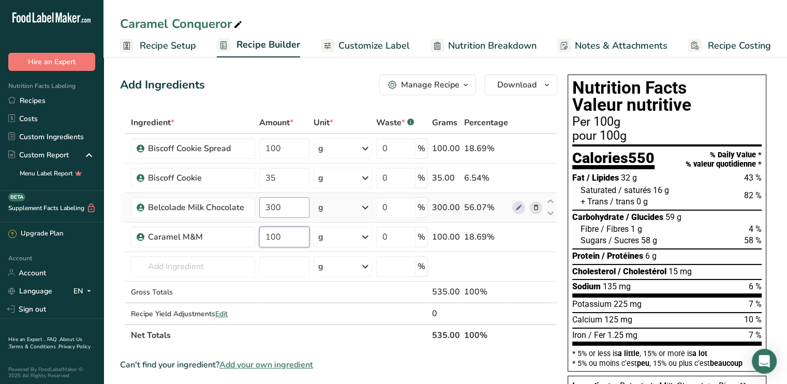
type input "100"
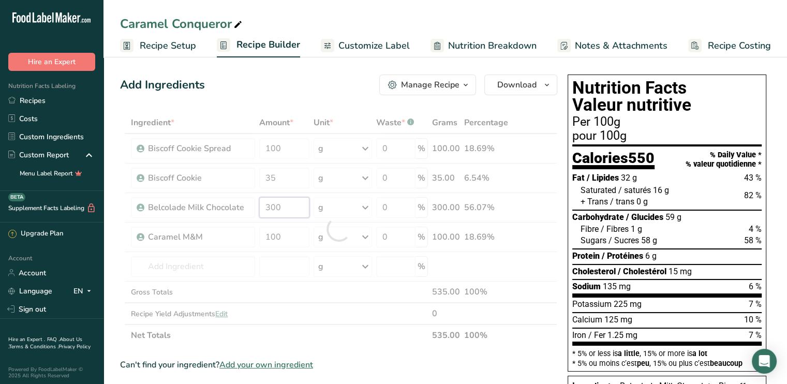
drag, startPoint x: 281, startPoint y: 209, endPoint x: 267, endPoint y: 210, distance: 14.5
click at [267, 210] on div "Ingredient * Amount * Unit * Waste * .a-a{fill:#347362;}.b-a{fill:#fff;} Grams …" at bounding box center [338, 229] width 437 height 234
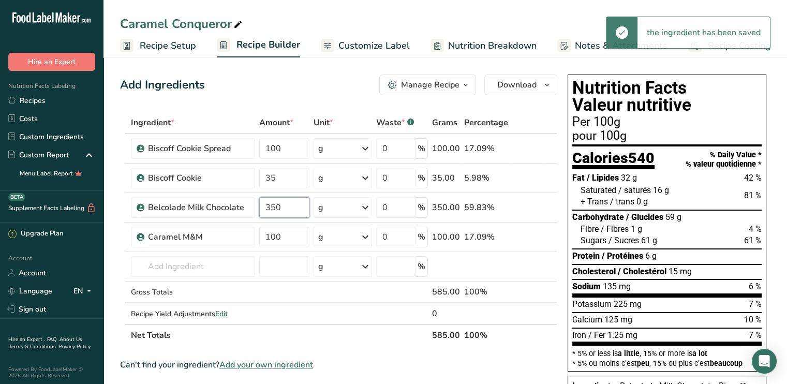
type input "350"
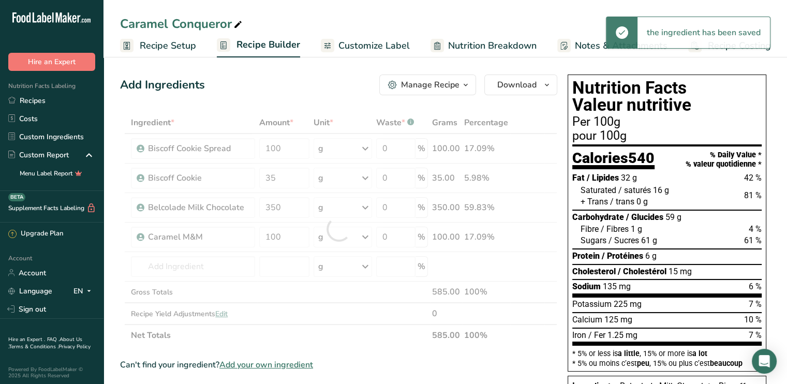
click at [280, 293] on div "Ingredient * Amount * Unit * Waste * .a-a{fill:#347362;}.b-a{fill:#fff;} Grams …" at bounding box center [338, 229] width 437 height 234
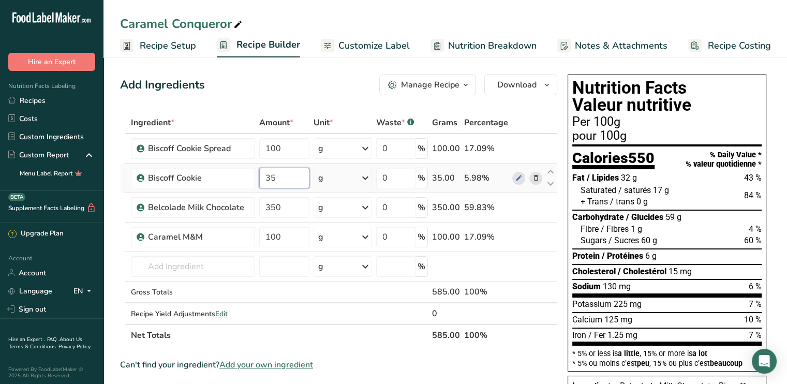
drag, startPoint x: 277, startPoint y: 176, endPoint x: 261, endPoint y: 181, distance: 16.7
click at [261, 181] on input "35" at bounding box center [284, 178] width 50 height 21
type input "25"
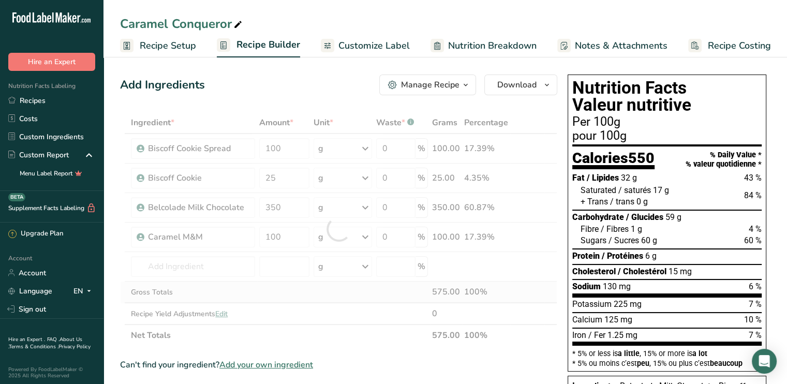
click at [253, 298] on div "Ingredient * Amount * Unit * Waste * .a-a{fill:#347362;}.b-a{fill:#fff;} Grams …" at bounding box center [338, 229] width 437 height 234
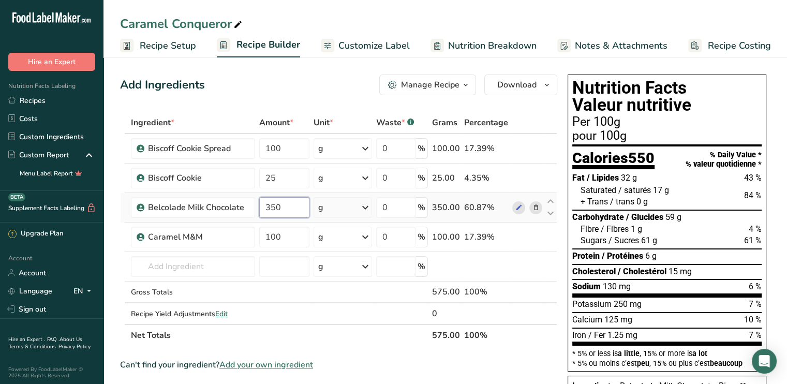
click at [279, 208] on input "350" at bounding box center [284, 207] width 50 height 21
click at [302, 295] on div "Ingredient * Amount * Unit * Waste * .a-a{fill:#347362;}.b-a{fill:#fff;} Grams …" at bounding box center [338, 229] width 437 height 234
drag, startPoint x: 272, startPoint y: 180, endPoint x: 264, endPoint y: 183, distance: 8.4
click at [265, 183] on input "25" at bounding box center [284, 178] width 50 height 21
click at [281, 206] on div "Ingredient * Amount * Unit * Waste * .a-a{fill:#347362;}.b-a{fill:#fff;} Grams …" at bounding box center [338, 229] width 437 height 234
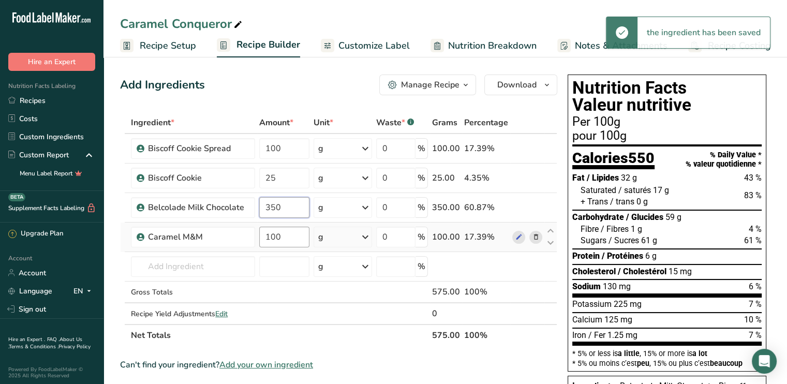
type input "350"
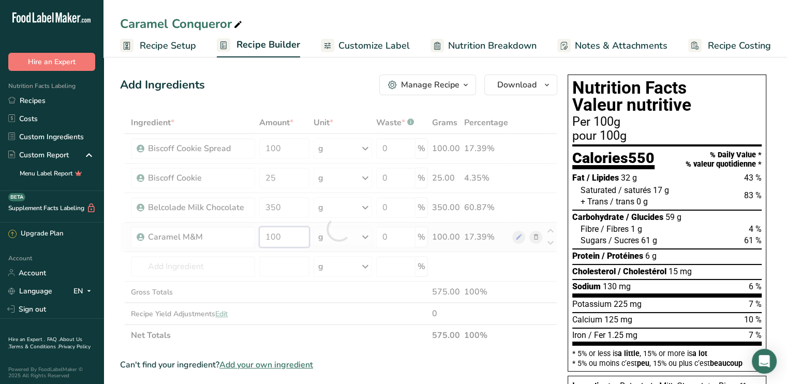
click at [279, 236] on div "Ingredient * Amount * Unit * Waste * .a-a{fill:#347362;}.b-a{fill:#fff;} Grams …" at bounding box center [338, 229] width 437 height 234
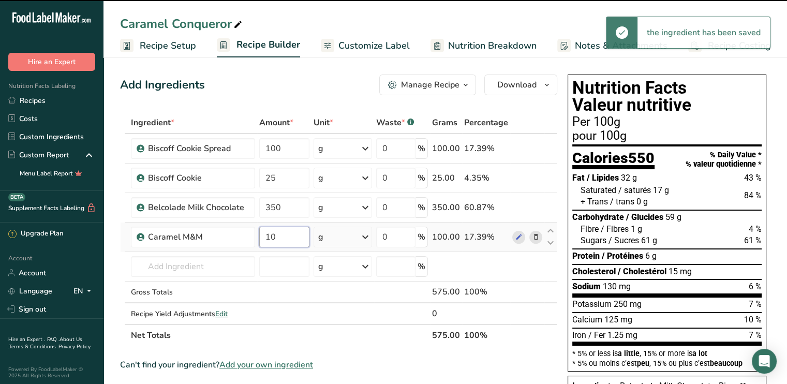
type input "1"
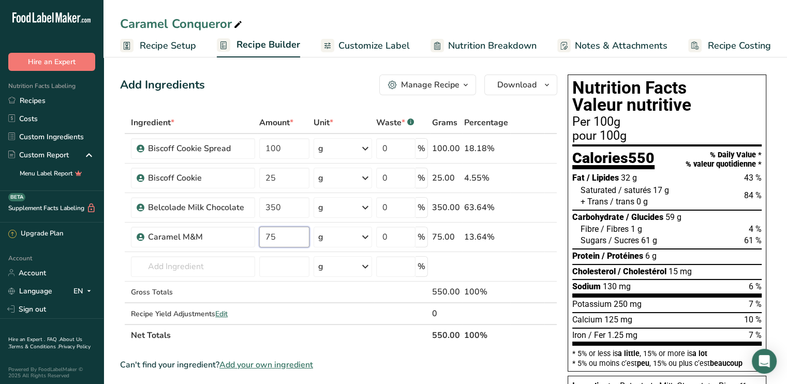
type input "75"
click at [300, 99] on div "Add Ingredients Manage Recipe Delete Recipe Duplicate Recipe Scale Recipe Save …" at bounding box center [341, 372] width 443 height 605
click at [350, 46] on span "Customize Label" at bounding box center [373, 46] width 71 height 14
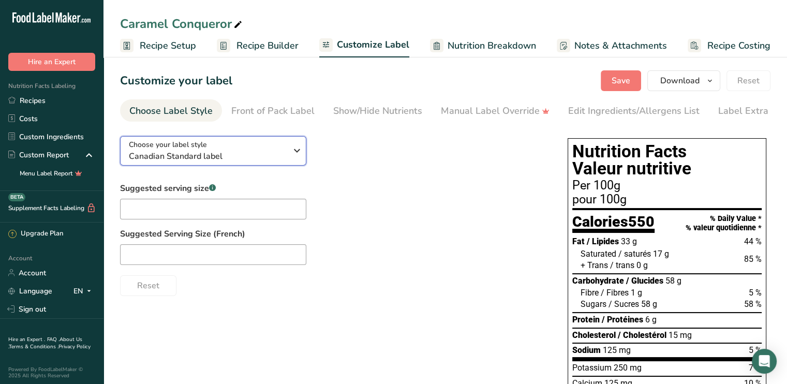
click at [233, 155] on span "Canadian Standard label" at bounding box center [208, 156] width 158 height 12
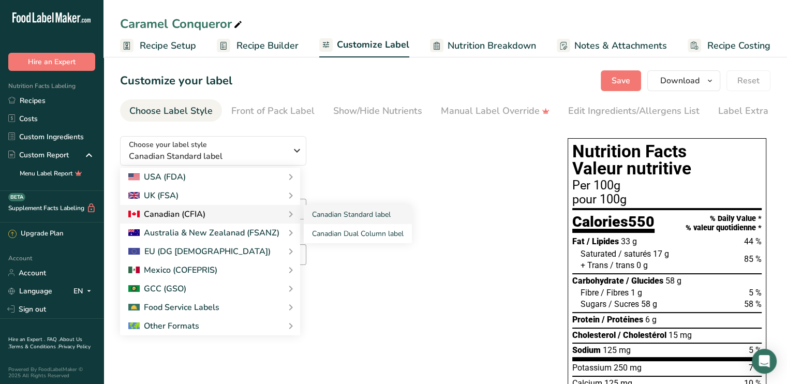
click at [151, 219] on div "Canadian (CFIA)" at bounding box center [166, 214] width 77 height 12
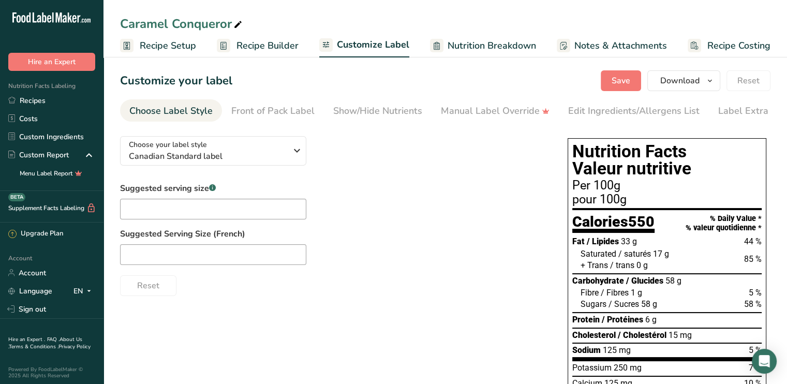
click at [399, 213] on div "Suggested serving size .a-a{fill:#347362;}.b-a{fill:#fff;} Suggested Serving Si…" at bounding box center [333, 239] width 427 height 114
click at [687, 81] on span "Download" at bounding box center [679, 80] width 39 height 12
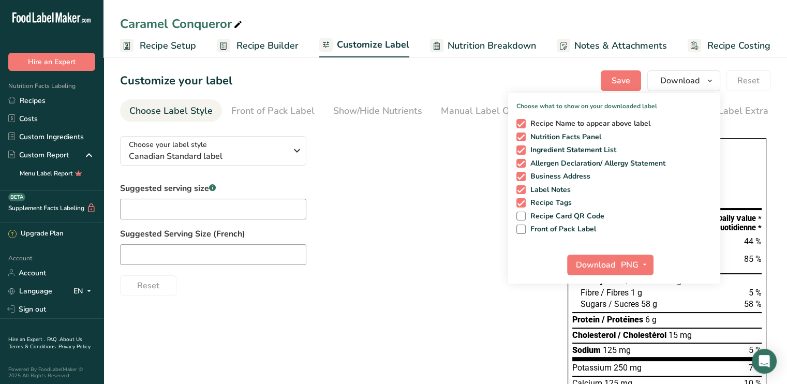
click at [533, 124] on span "Recipe Name to appear above label" at bounding box center [588, 123] width 125 height 9
click at [523, 124] on input "Recipe Name to appear above label" at bounding box center [519, 123] width 7 height 7
checkbox input "false"
click at [527, 153] on span "Ingredient Statement List" at bounding box center [571, 149] width 91 height 9
click at [523, 153] on input "Ingredient Statement List" at bounding box center [519, 149] width 7 height 7
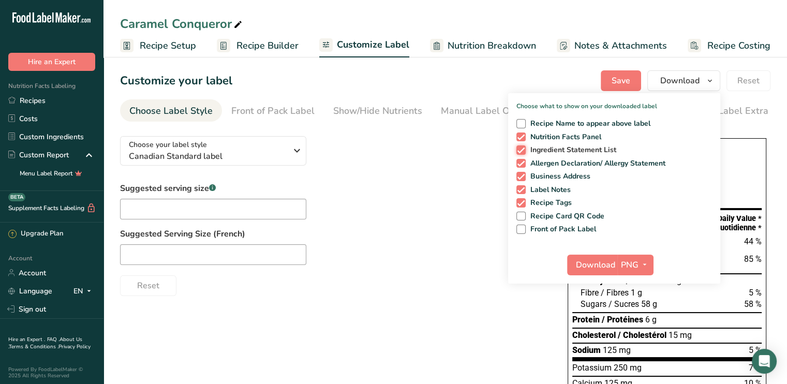
checkbox input "false"
click at [525, 162] on span at bounding box center [520, 163] width 9 height 9
click at [523, 162] on input "Allergen Declaration/ Allergy Statement" at bounding box center [519, 163] width 7 height 7
checkbox input "false"
click at [520, 174] on span at bounding box center [520, 176] width 9 height 9
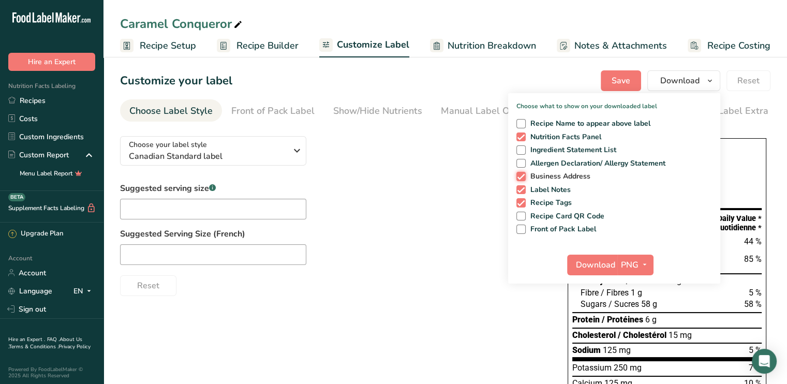
click at [520, 174] on input "Business Address" at bounding box center [519, 176] width 7 height 7
checkbox input "false"
click at [521, 188] on span at bounding box center [520, 189] width 9 height 9
click at [521, 188] on input "Label Notes" at bounding box center [519, 189] width 7 height 7
checkbox input "false"
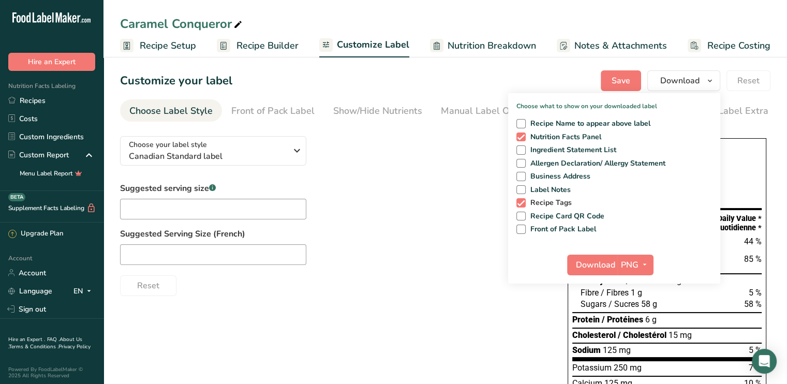
click at [521, 204] on span at bounding box center [520, 202] width 9 height 9
click at [521, 204] on input "Recipe Tags" at bounding box center [519, 202] width 7 height 7
checkbox input "false"
click at [600, 268] on span "Download" at bounding box center [595, 265] width 39 height 12
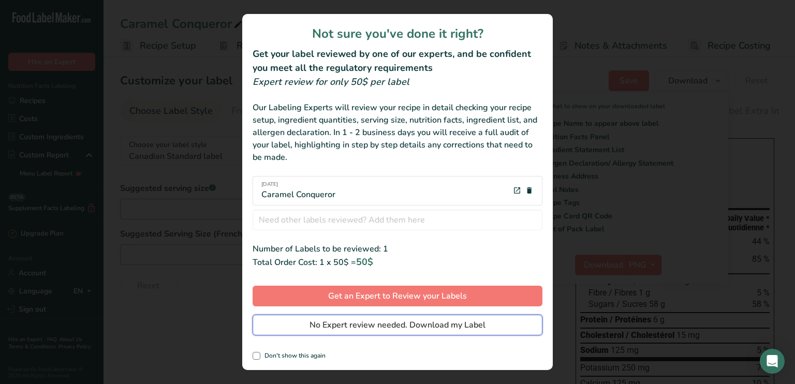
click at [324, 326] on span "No Expert review needed. Download my Label" at bounding box center [397, 325] width 176 height 12
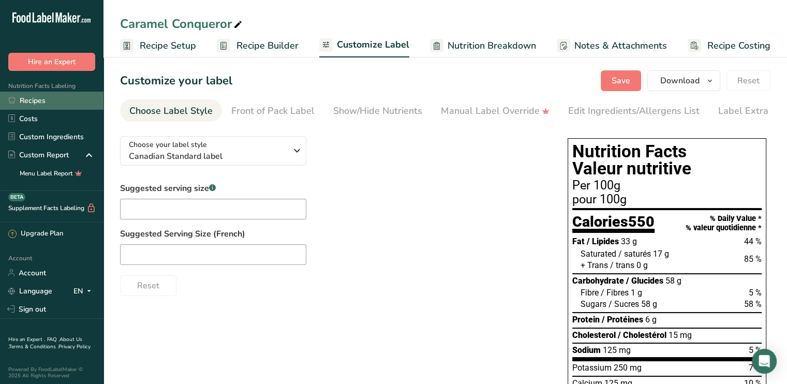
click at [64, 106] on link "Recipes" at bounding box center [51, 101] width 103 height 18
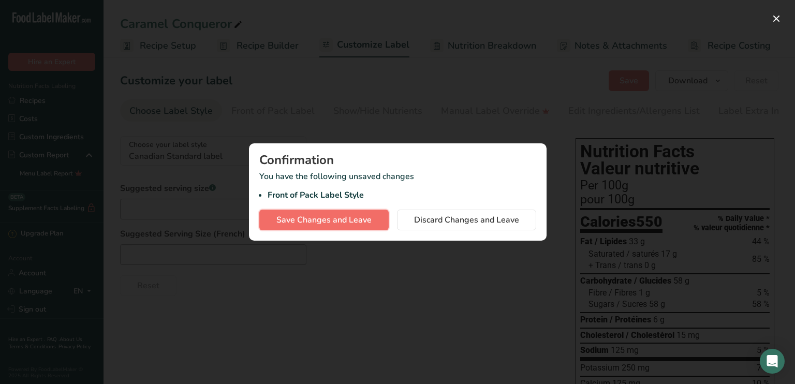
click at [327, 219] on span "Save Changes and Leave" at bounding box center [323, 220] width 95 height 12
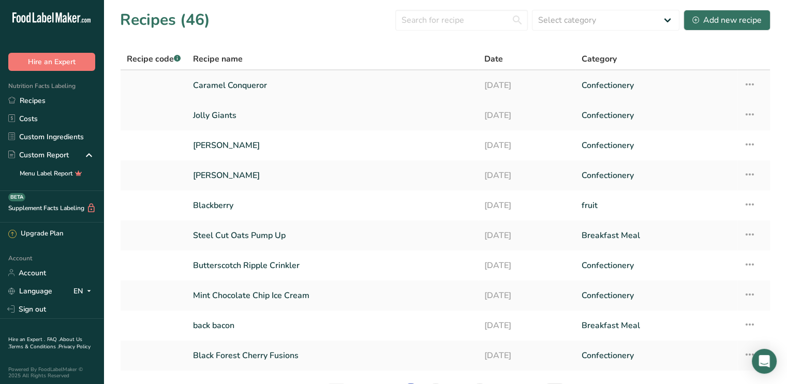
click at [251, 84] on link "Caramel Conqueror" at bounding box center [332, 85] width 279 height 22
